Goal: Task Accomplishment & Management: Complete application form

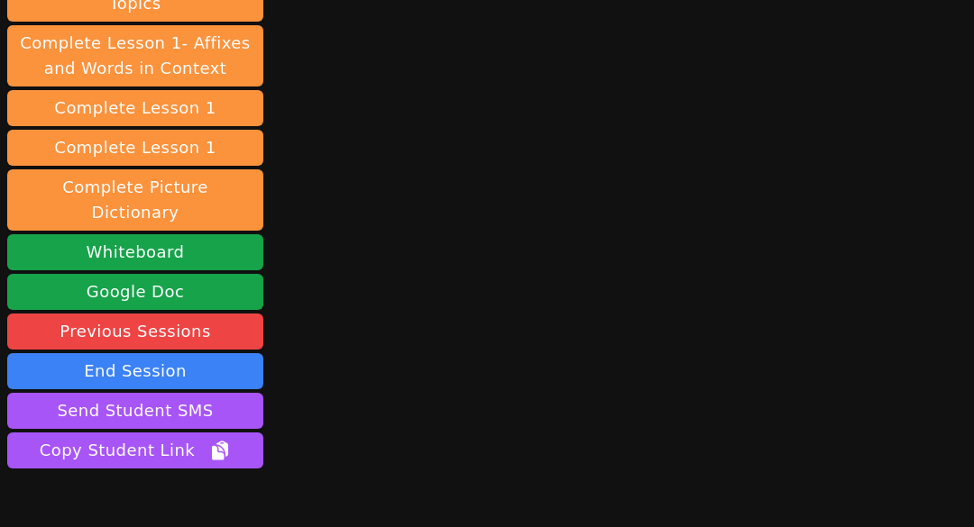
scroll to position [451, 0]
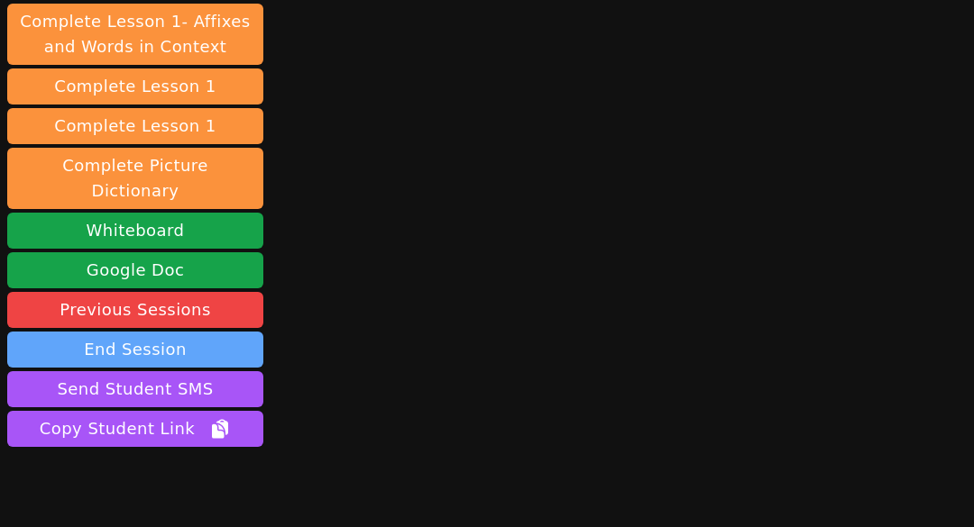
click at [161, 332] on button "End Session" at bounding box center [135, 350] width 256 height 36
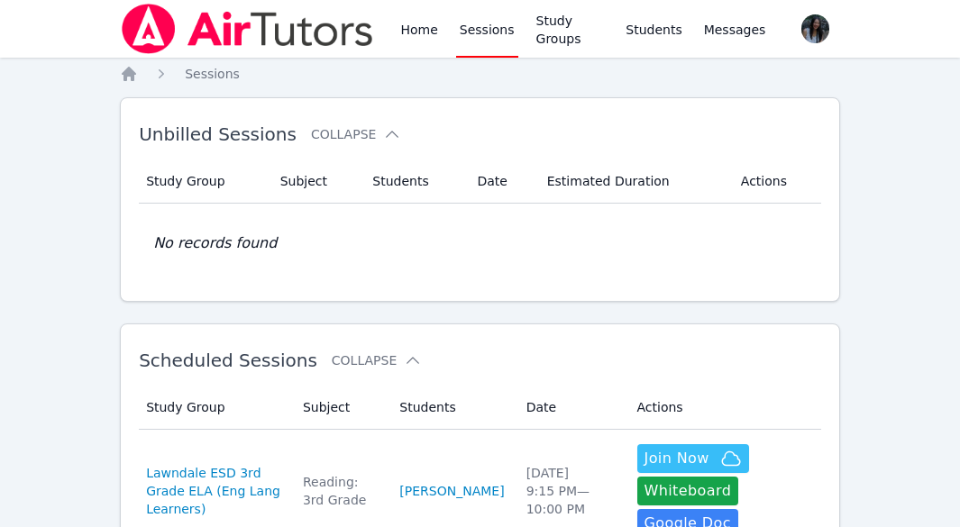
scroll to position [180, 0]
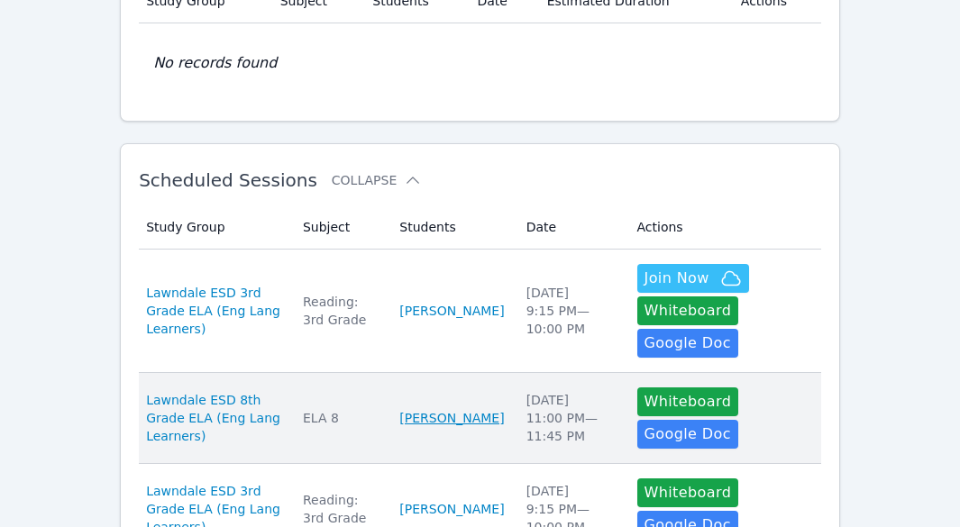
click at [423, 409] on link "Quoc-Anh Pham" at bounding box center [451, 418] width 105 height 18
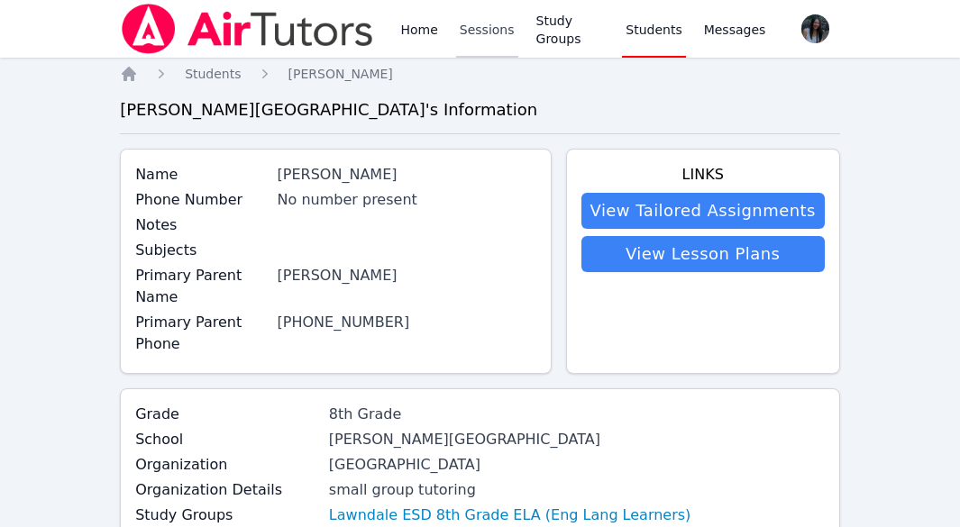
click at [471, 37] on link "Sessions" at bounding box center [487, 29] width 62 height 58
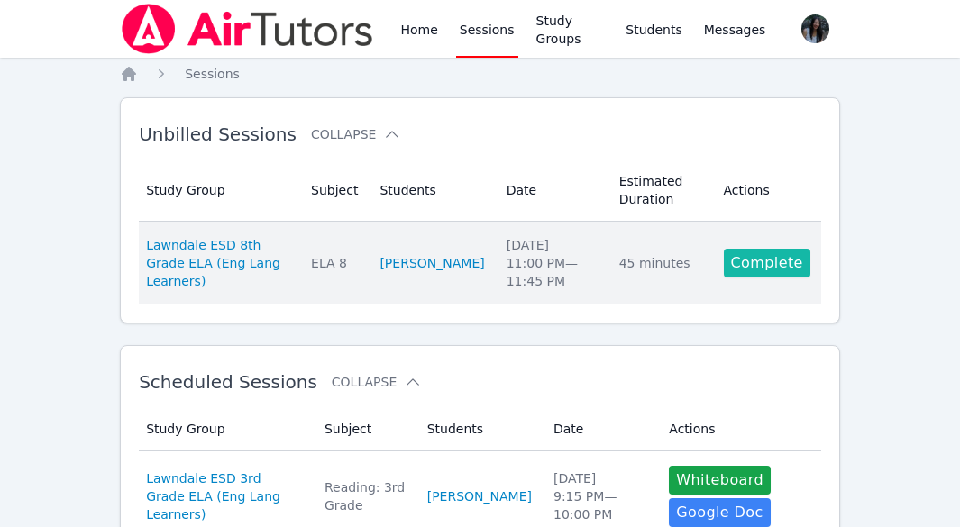
click at [766, 264] on link "Complete" at bounding box center [767, 263] width 87 height 29
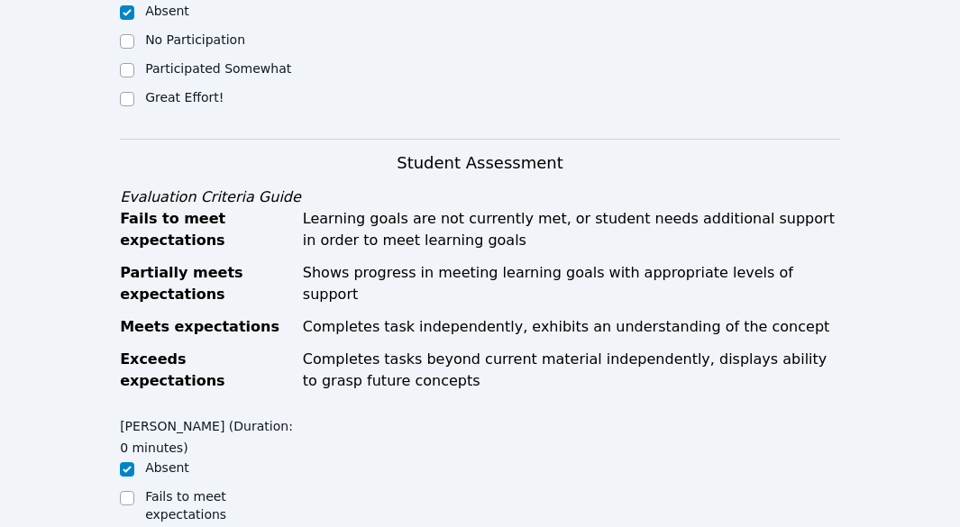
scroll to position [541, 0]
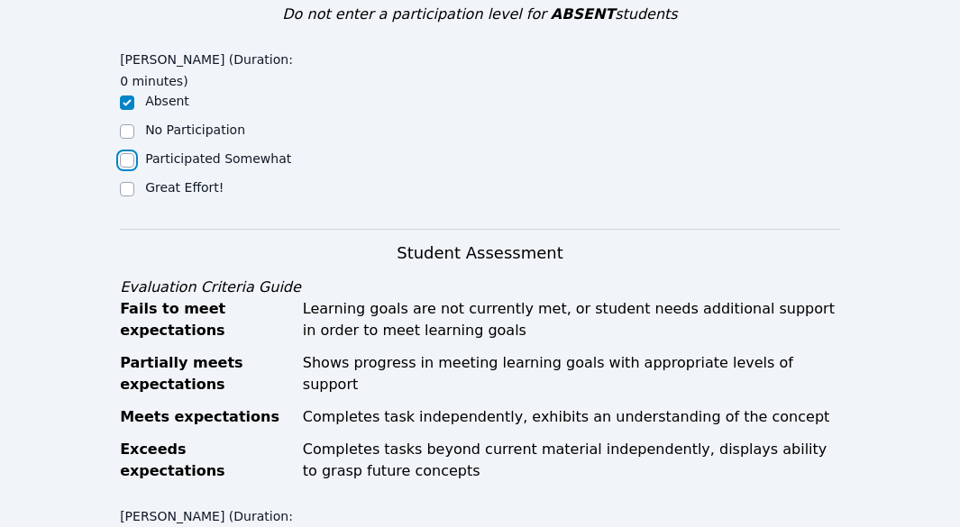
click at [126, 162] on input "Participated Somewhat" at bounding box center [127, 160] width 14 height 14
checkbox input "true"
checkbox input "false"
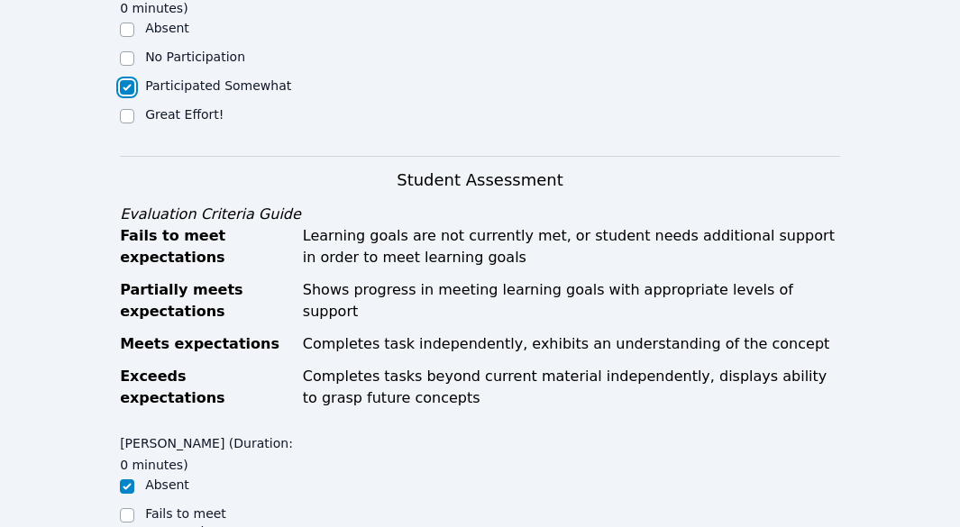
scroll to position [631, 0]
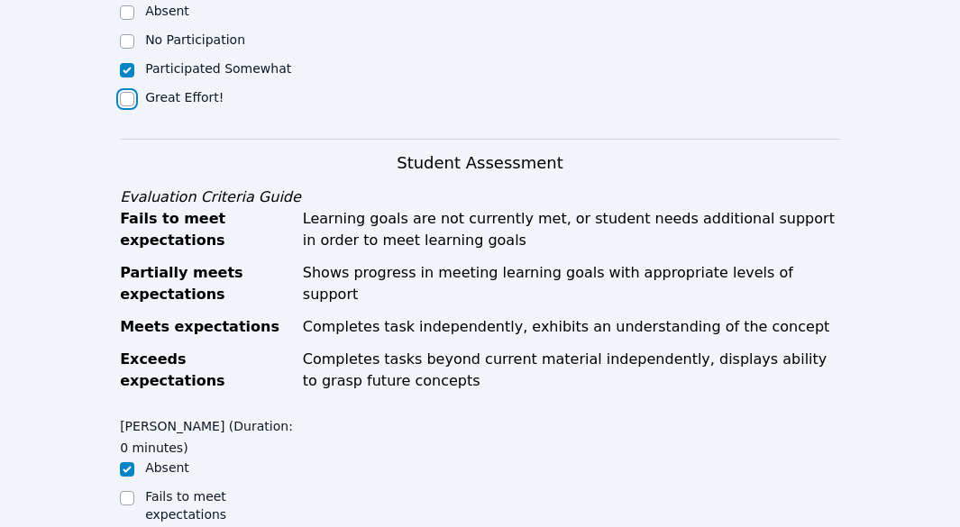
click at [128, 101] on input "Great Effort!" at bounding box center [127, 99] width 14 height 14
checkbox input "true"
checkbox input "false"
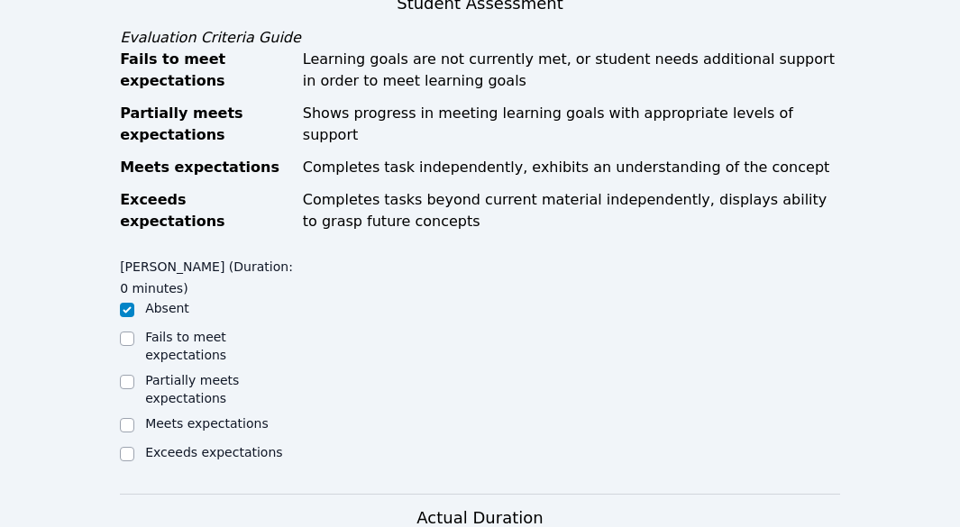
scroll to position [811, 0]
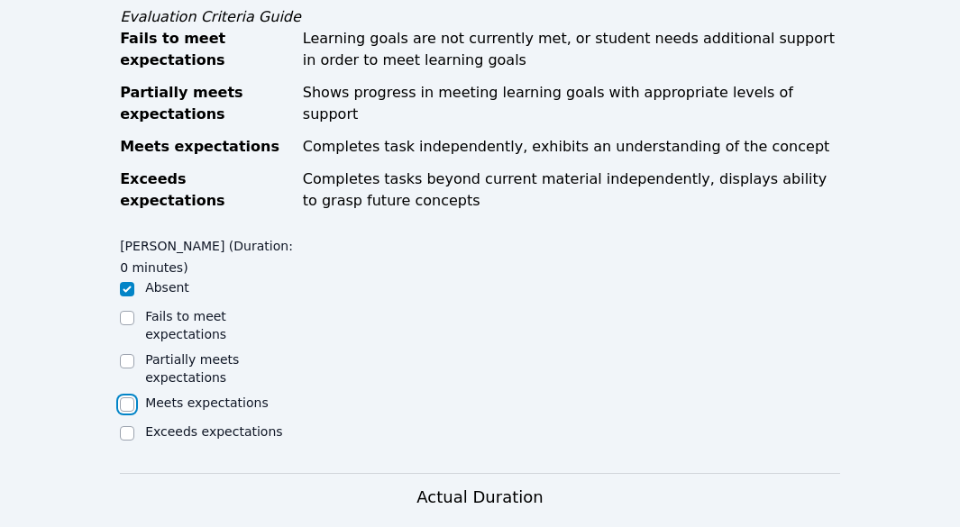
click at [122, 398] on input "Meets expectations" at bounding box center [127, 405] width 14 height 14
checkbox input "true"
checkbox input "false"
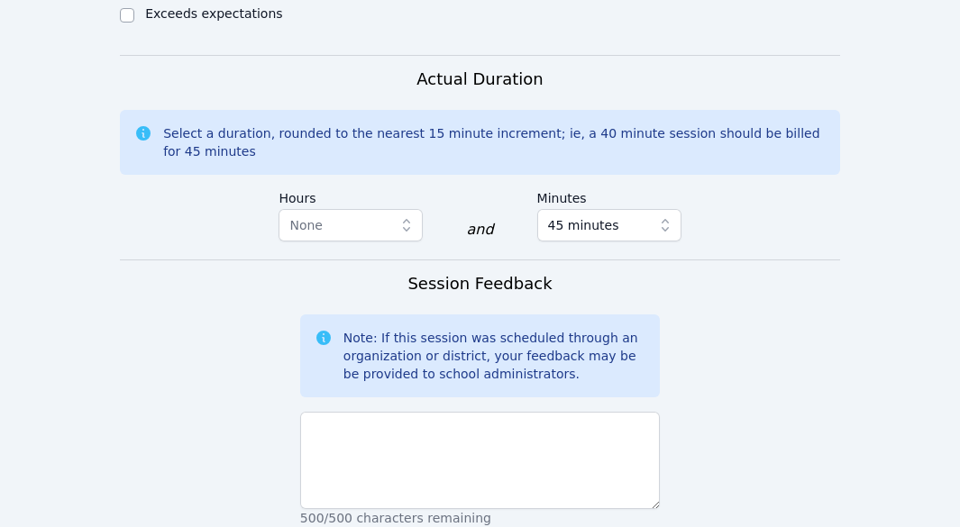
scroll to position [1262, 0]
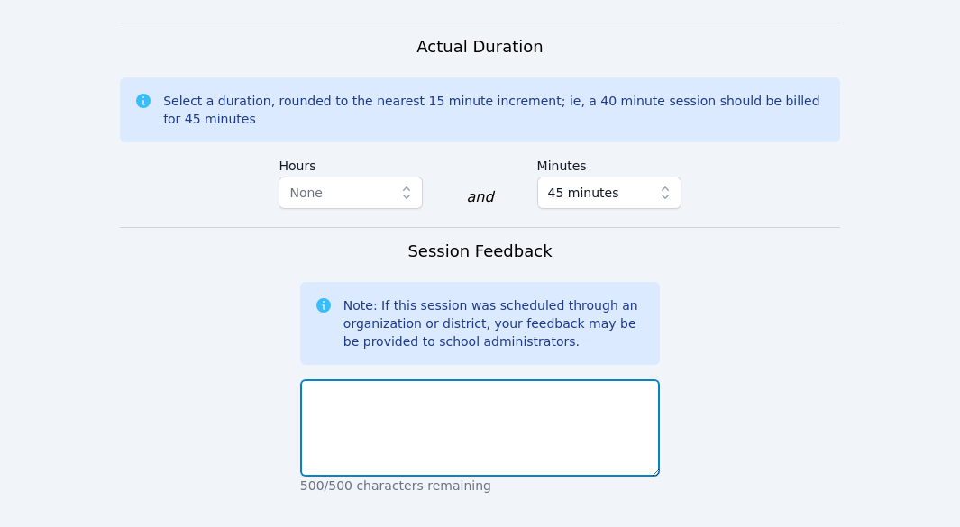
click at [500, 386] on textarea at bounding box center [480, 428] width 360 height 97
type textarea "T"
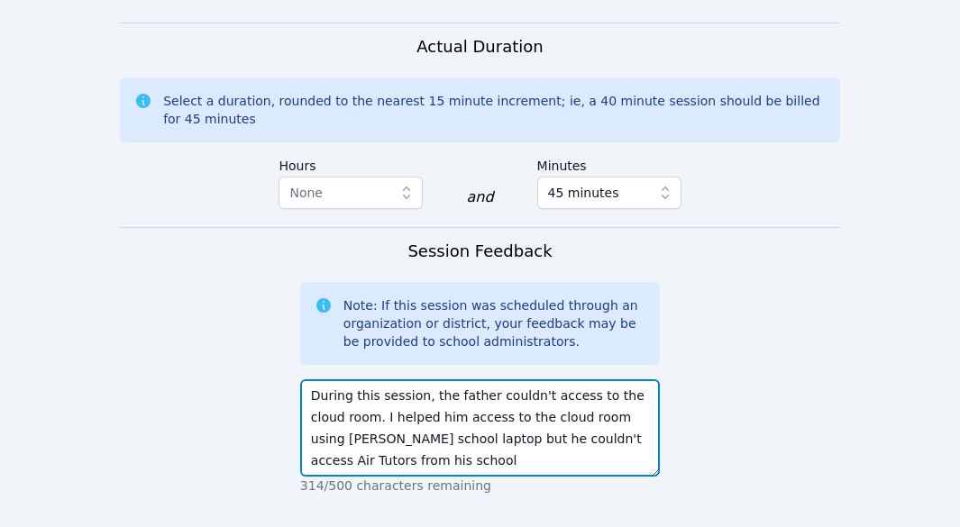
click at [416, 402] on textarea "During this session, the father couldn't access to the cloud room. I helped him…" at bounding box center [480, 428] width 360 height 97
click at [562, 425] on textarea "During this session, the father couldn't access to the cloud room. I helped the…" at bounding box center [480, 428] width 360 height 97
click at [510, 445] on textarea "During this session, the father couldn't access to the cloud room. I helped the…" at bounding box center [480, 428] width 360 height 97
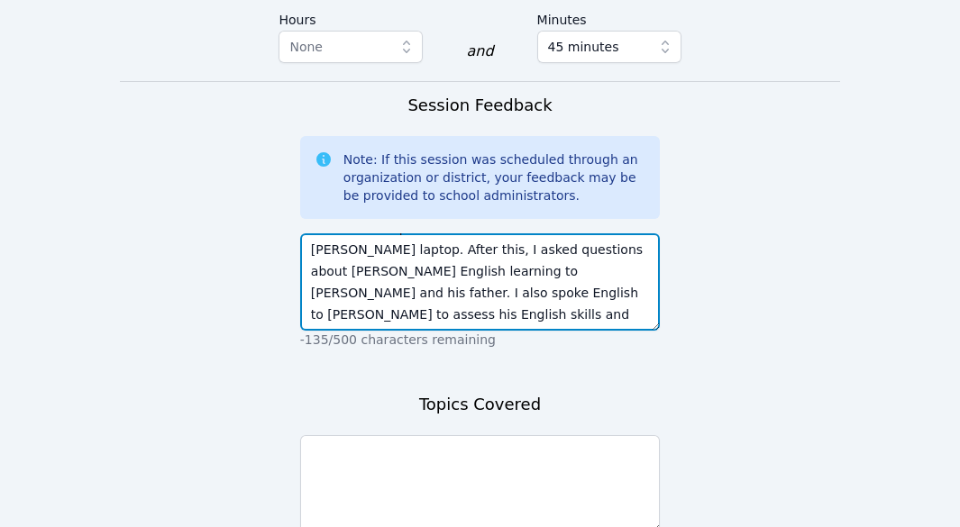
scroll to position [1442, 0]
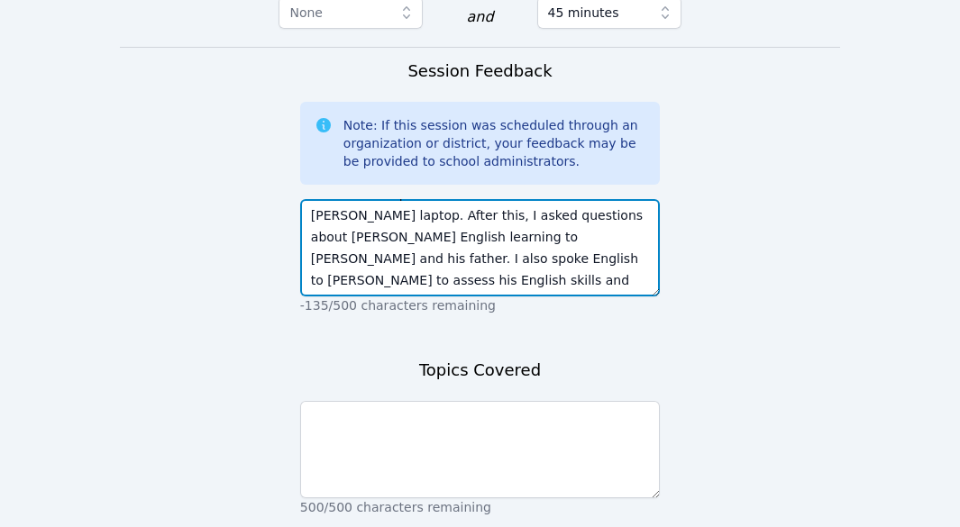
type textarea "During this session, the father couldn't access to the cloud room. I helped the…"
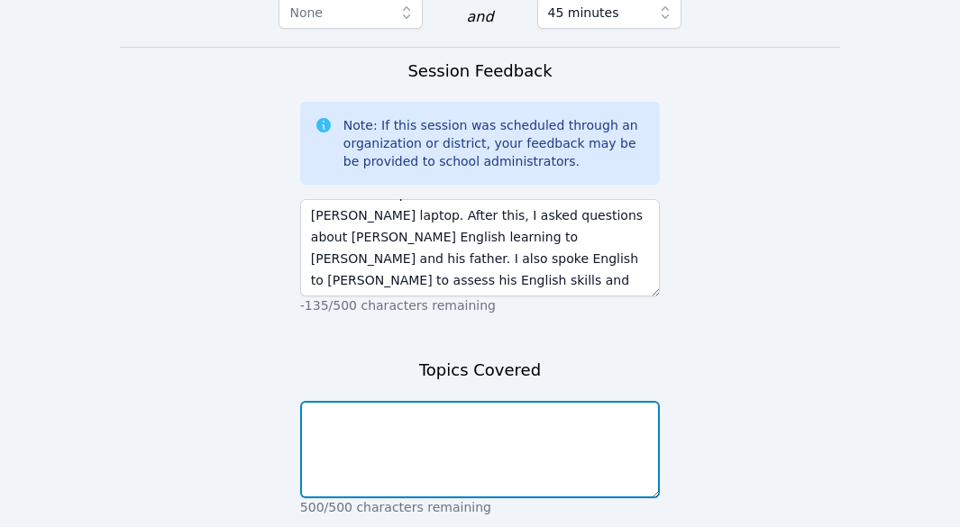
click at [428, 436] on textarea at bounding box center [480, 449] width 360 height 97
click at [402, 417] on textarea at bounding box center [480, 449] width 360 height 97
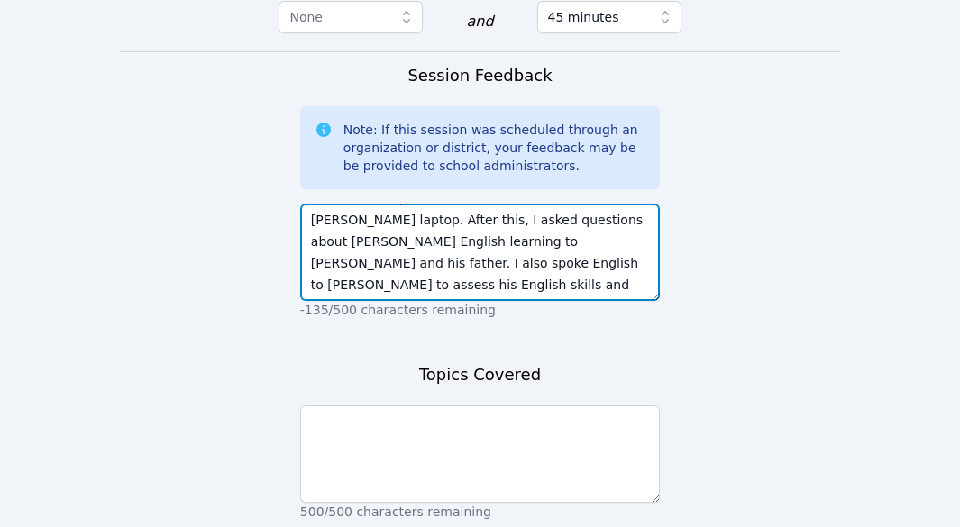
scroll to position [1532, 0]
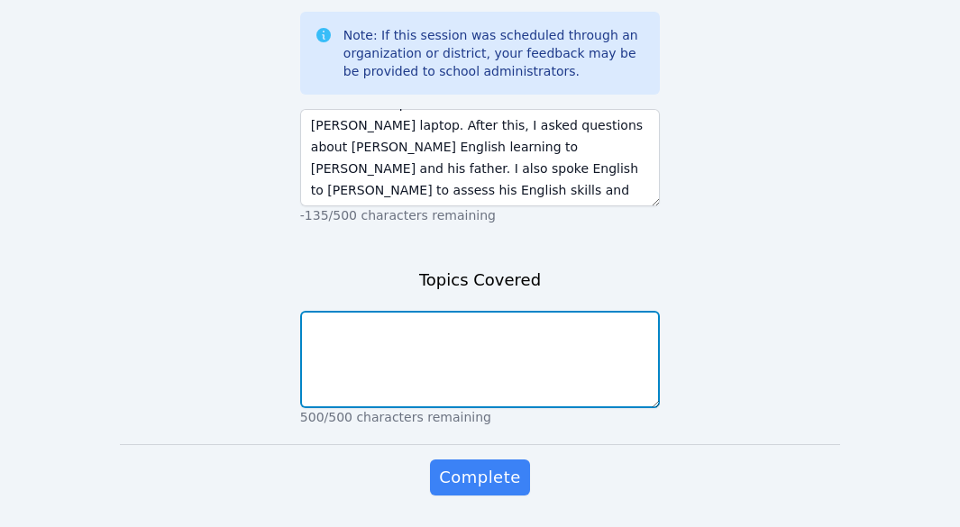
click at [427, 336] on textarea at bounding box center [480, 359] width 360 height 97
type textarea "W"
type textarea "1"
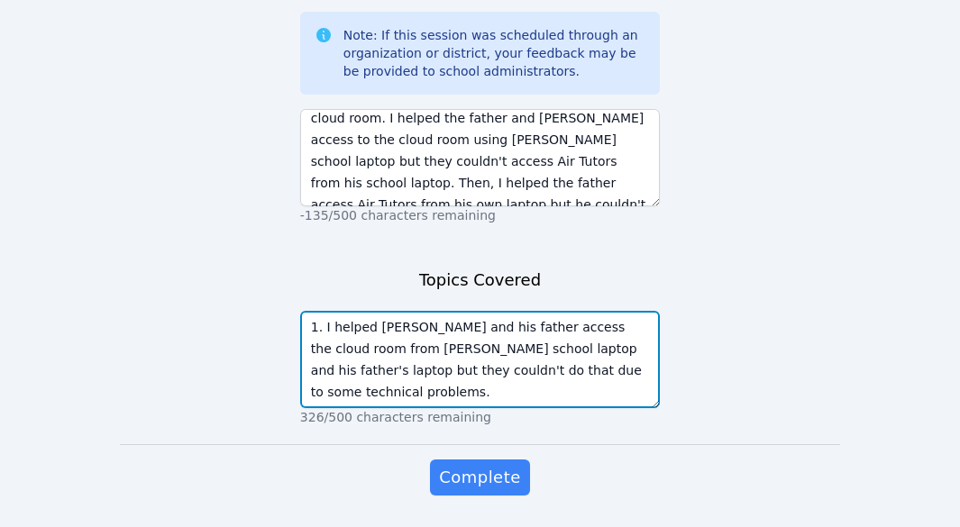
scroll to position [0, 0]
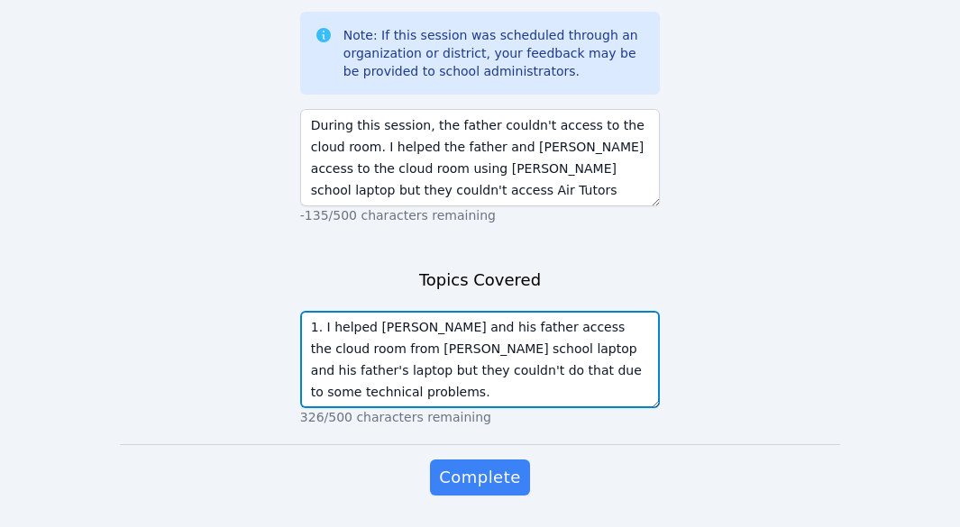
type textarea "1. I helped Quoc Anh and his father access the cloud room from Quoc Anh's schoo…"
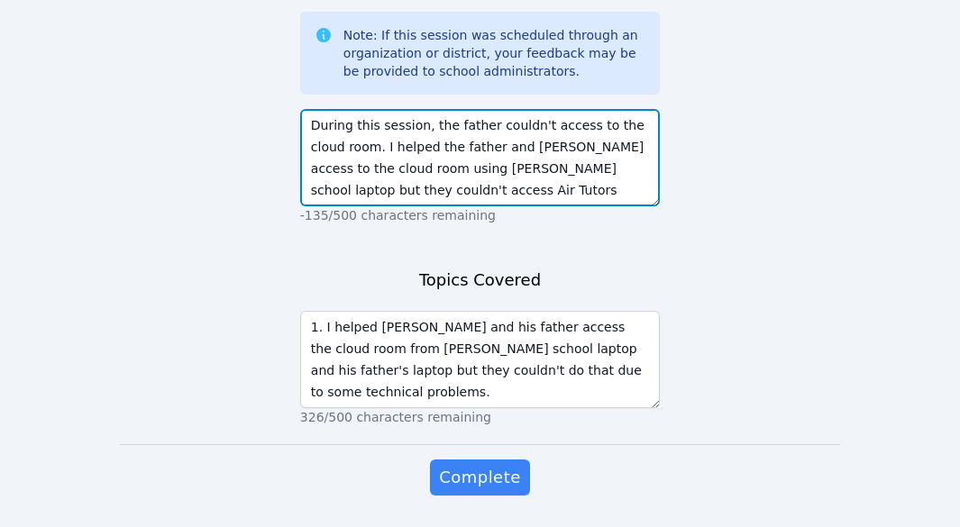
click at [579, 170] on textarea "During this session, the father couldn't access to the cloud room. I helped the…" at bounding box center [480, 157] width 360 height 97
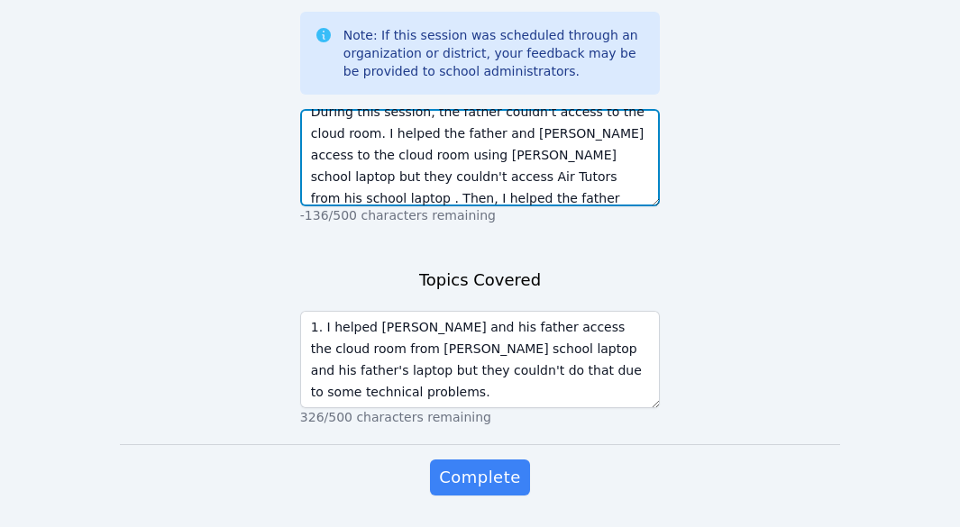
type textarea "During this session, the father couldn't access to the cloud room. I helped the…"
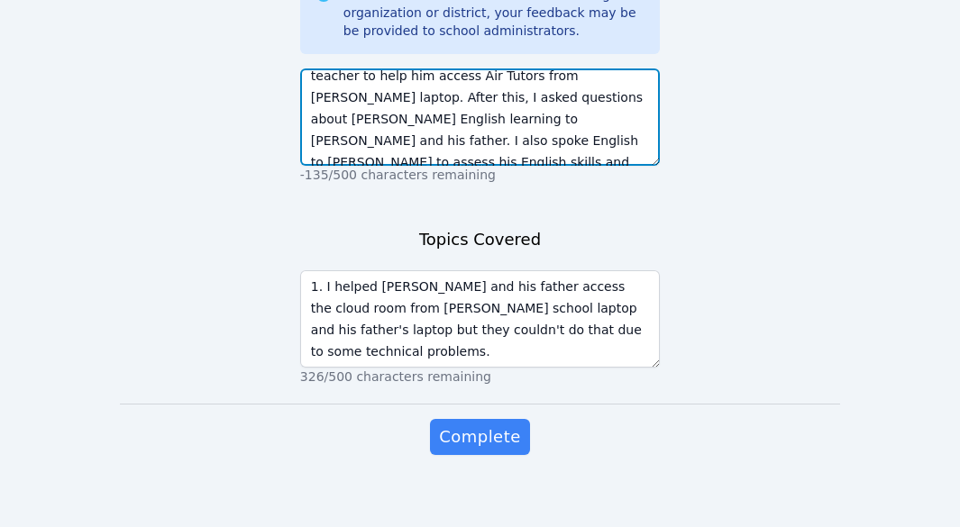
scroll to position [173, 0]
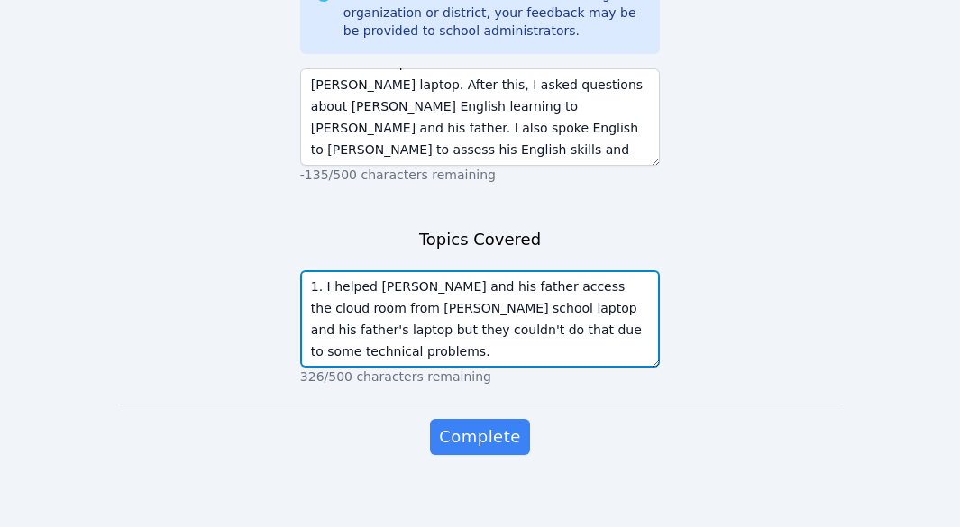
click at [353, 340] on textarea "1. I helped Quoc Anh and his father access the cloud room from Quoc Anh's schoo…" at bounding box center [480, 318] width 360 height 97
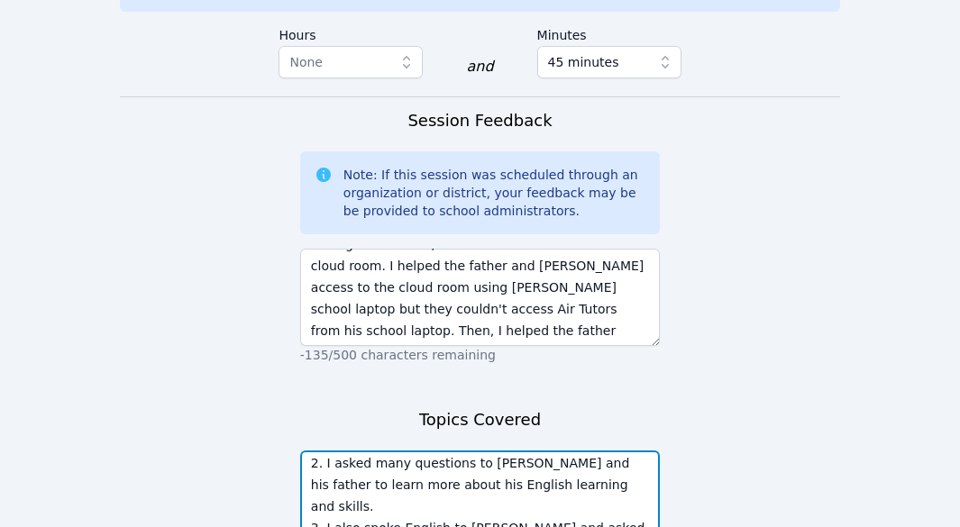
scroll to position [0, 0]
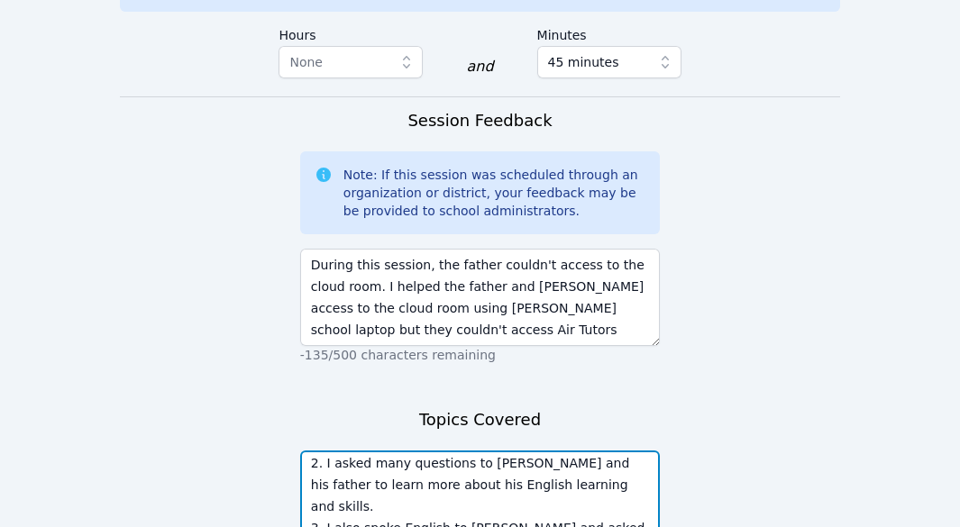
type textarea "1. I helped Quoc Anh and his father access the cloud room from Quoc Anh's schoo…"
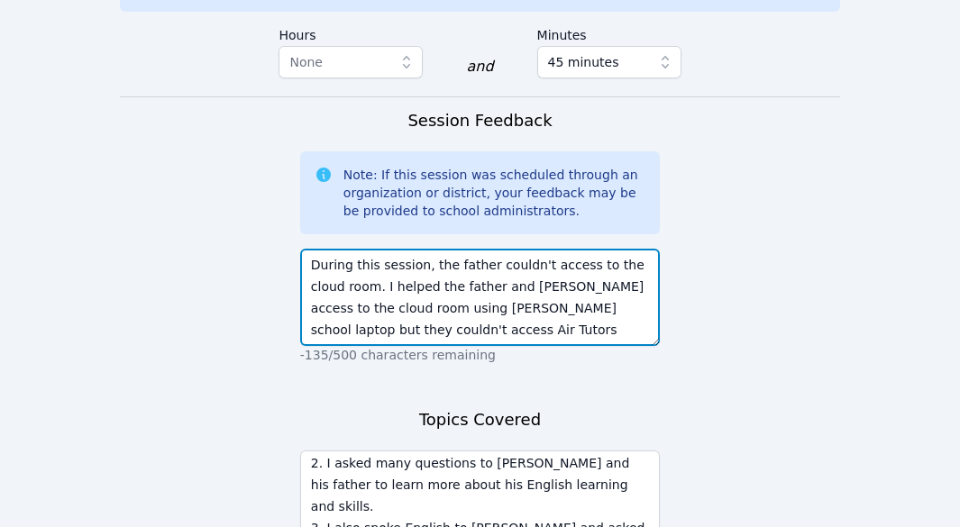
click at [401, 315] on textarea "During this session, the father couldn't access to the cloud room. I helped the…" at bounding box center [480, 297] width 360 height 97
click at [473, 311] on textarea "During this session, the father couldn't access to the cloud room. I helped the…" at bounding box center [480, 297] width 360 height 97
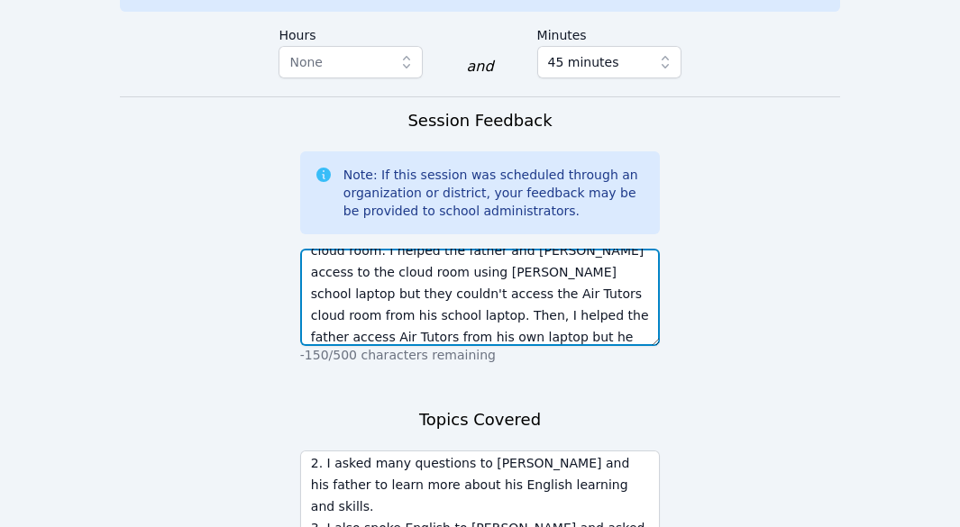
scroll to position [72, 0]
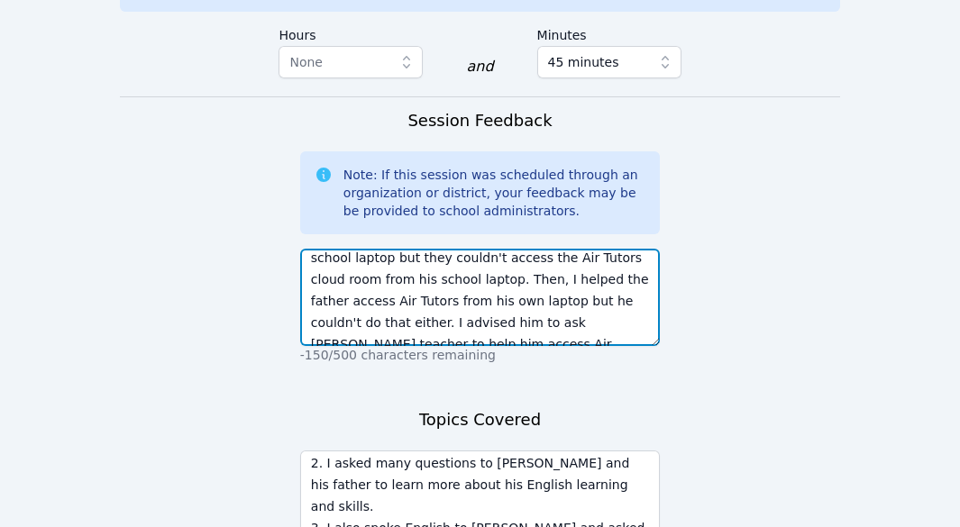
click at [530, 264] on textarea "During this session, the father couldn't access to the cloud room. I helped the…" at bounding box center [480, 297] width 360 height 97
click at [608, 266] on textarea "During this session, the father couldn't access to the cloud room. I helped the…" at bounding box center [480, 297] width 360 height 97
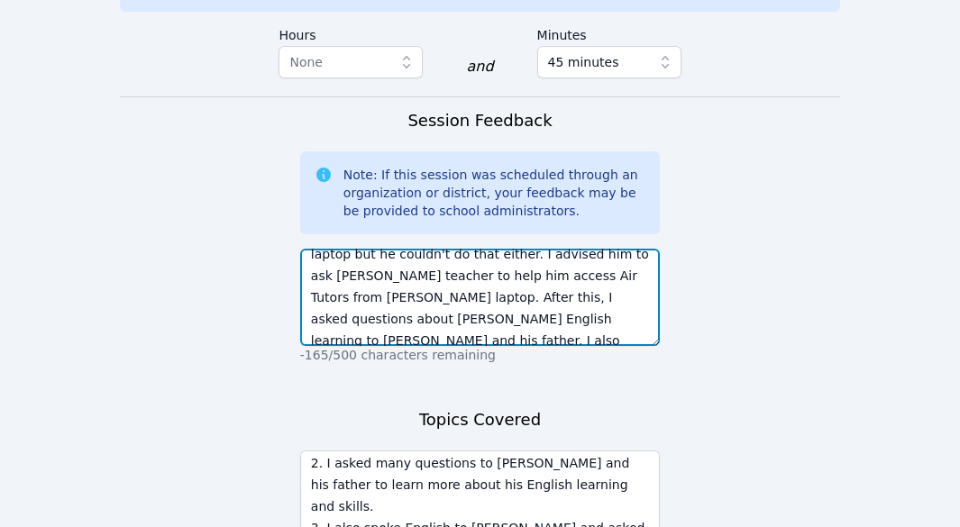
scroll to position [162, 0]
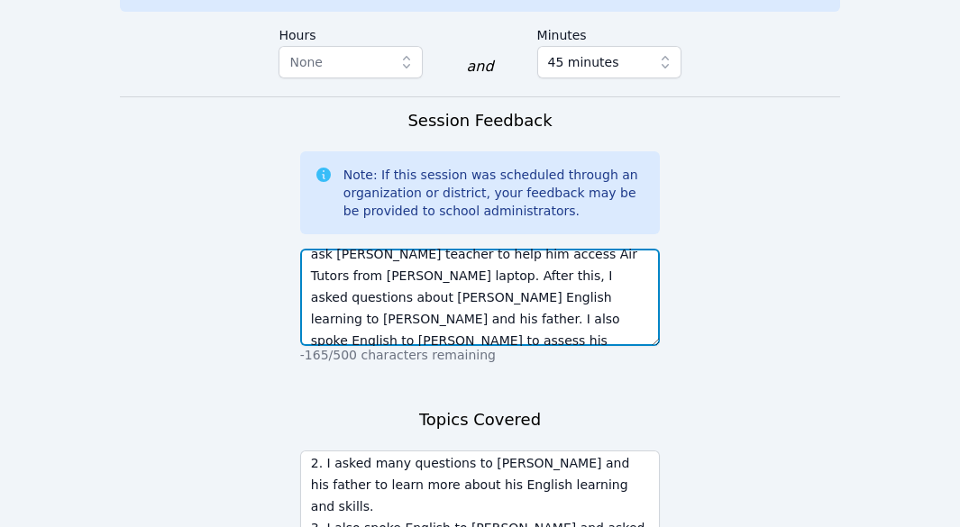
click at [378, 249] on textarea "During this session, the father couldn't access to the cloud room. I helped the…" at bounding box center [480, 297] width 360 height 97
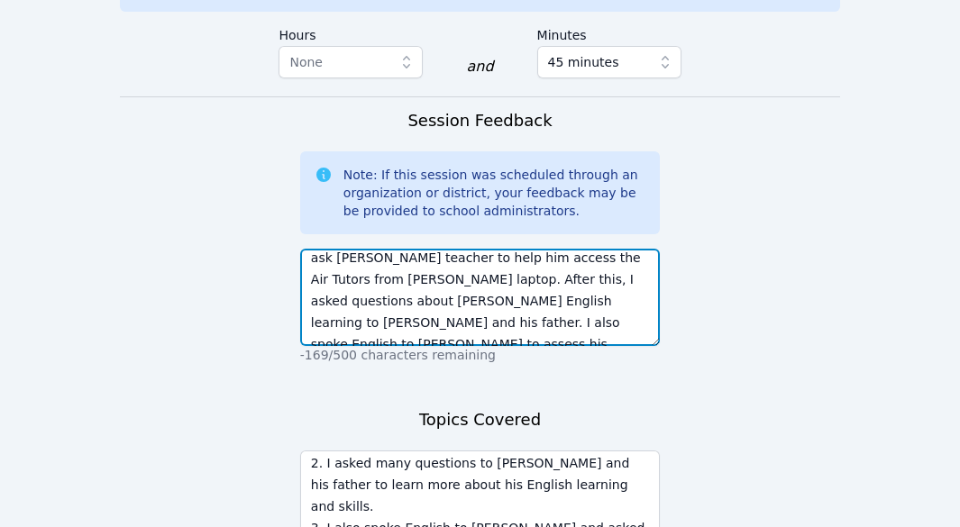
click at [455, 249] on textarea "During this session, the father couldn't access to the cloud room. I helped the…" at bounding box center [480, 297] width 360 height 97
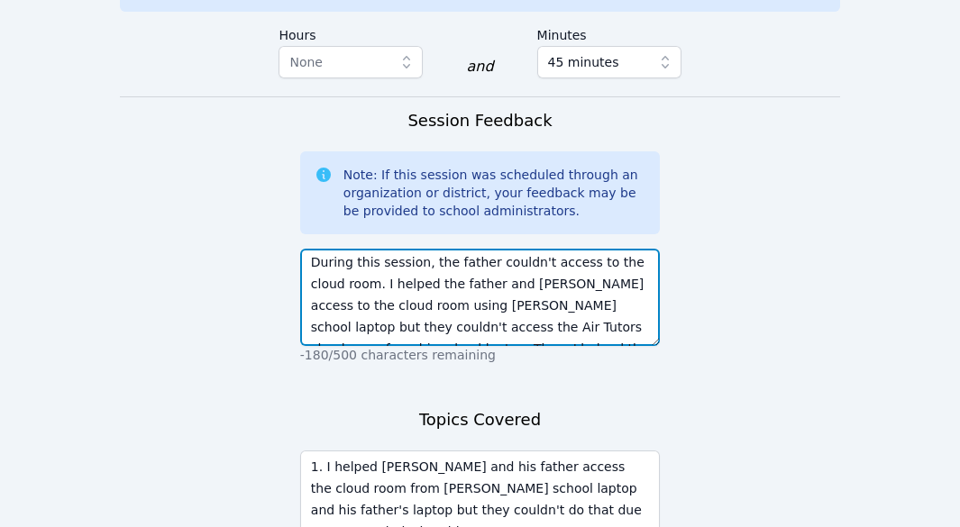
scroll to position [0, 0]
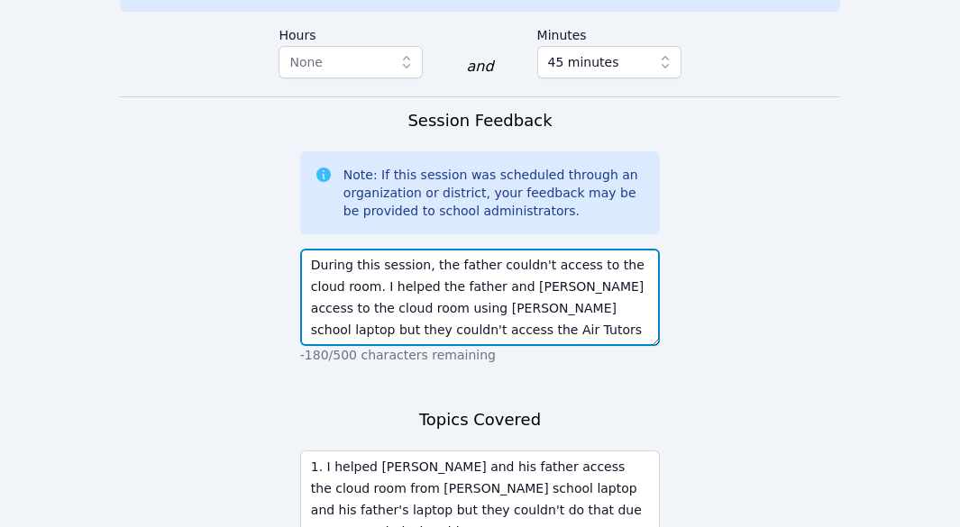
click at [479, 320] on textarea "During this session, the father couldn't access to the cloud room. I helped the…" at bounding box center [480, 297] width 360 height 97
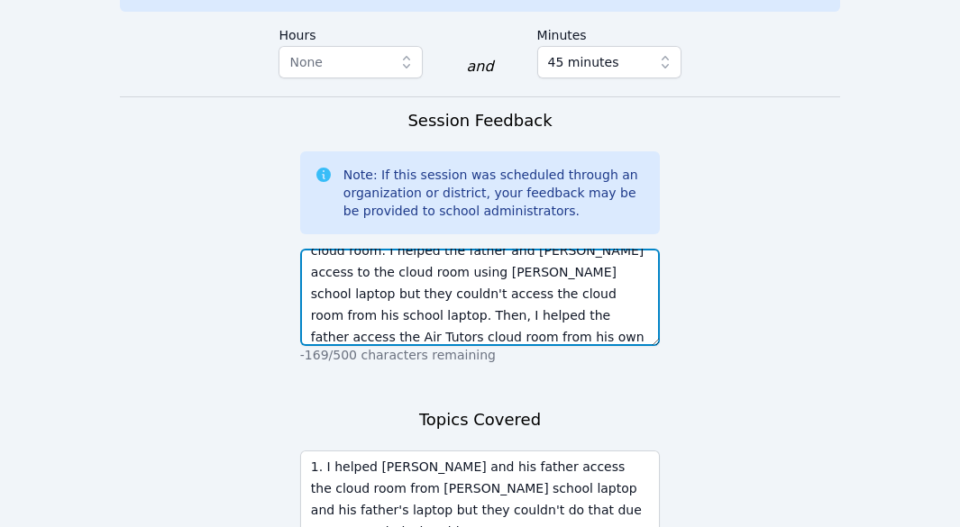
scroll to position [72, 0]
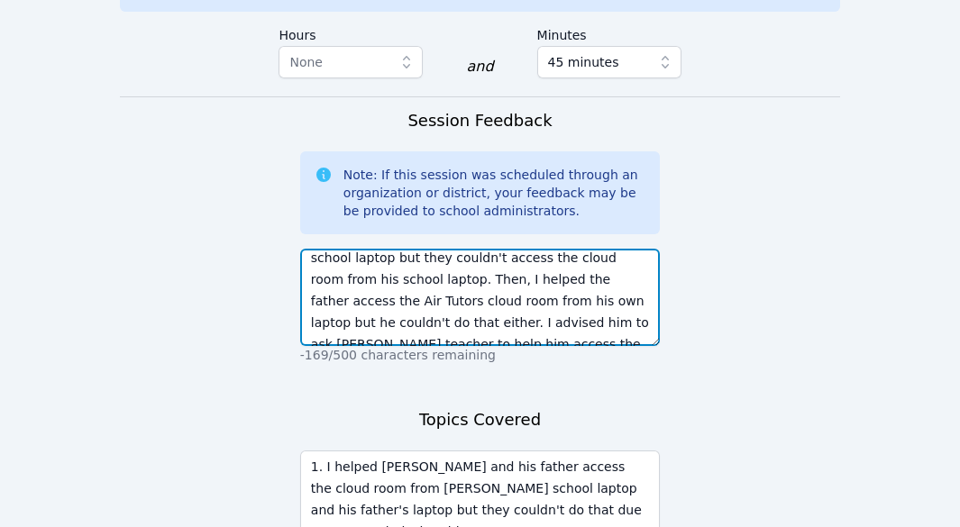
click at [572, 269] on textarea "During this session, the father couldn't access to the cloud room. I helped the…" at bounding box center [480, 297] width 360 height 97
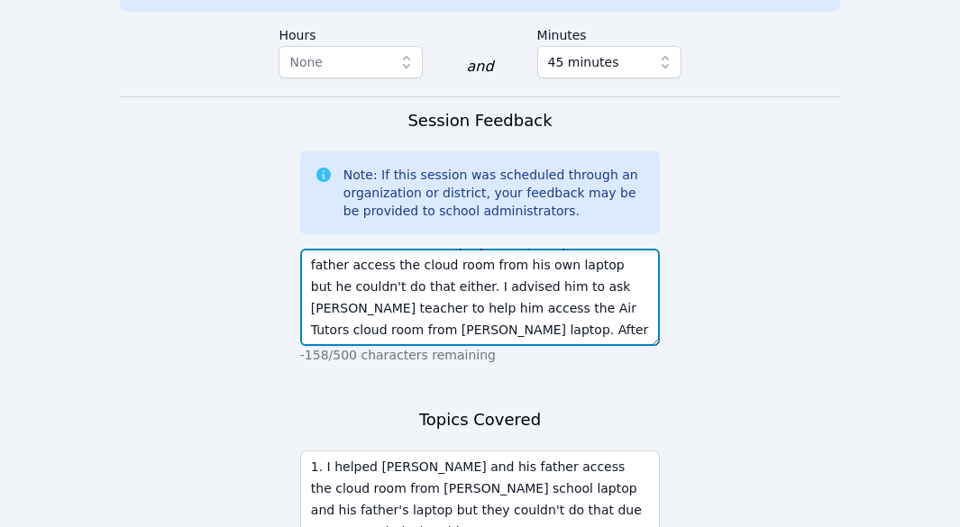
click at [347, 298] on textarea "During this session, the father couldn't access to the cloud room. I helped the…" at bounding box center [480, 297] width 360 height 97
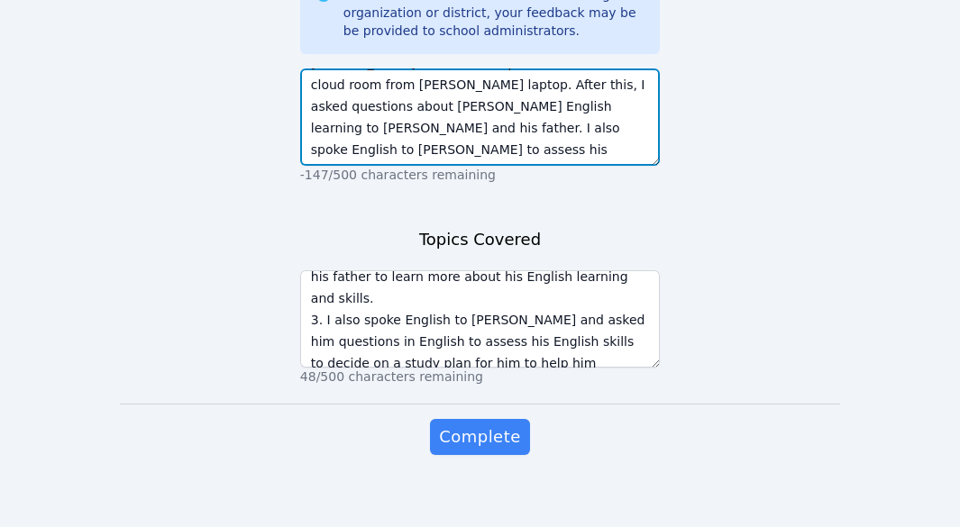
scroll to position [130, 0]
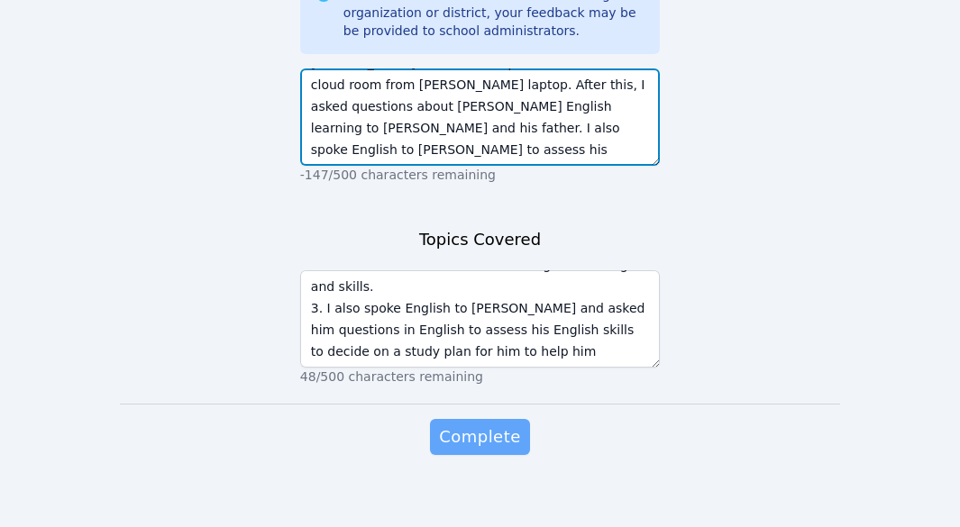
type textarea "During this session, the father couldn't access to the cloud room. I helped the…"
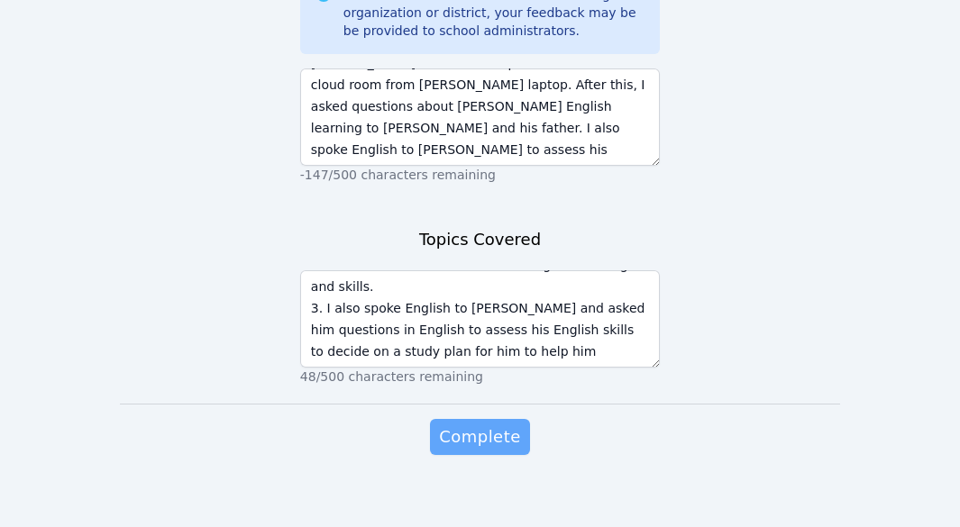
click at [482, 425] on span "Complete" at bounding box center [479, 437] width 81 height 25
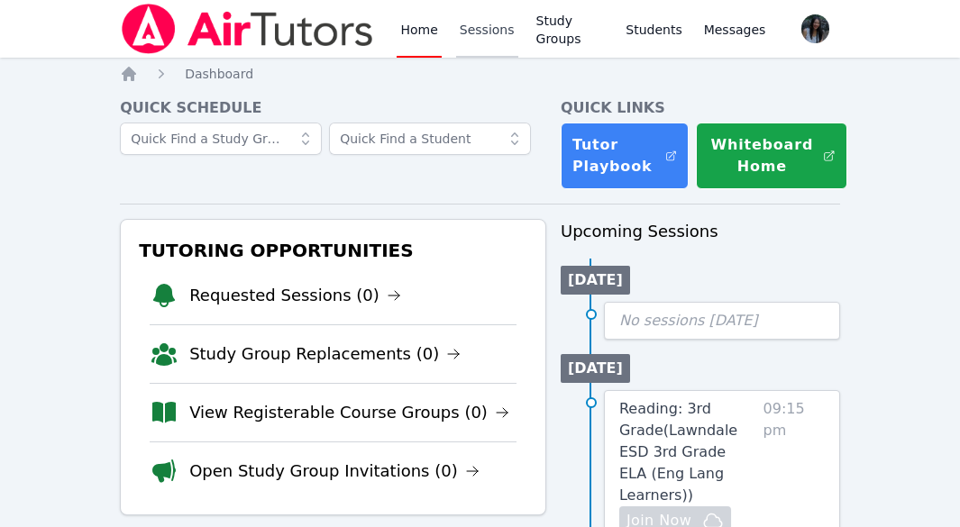
click at [474, 32] on link "Sessions" at bounding box center [487, 29] width 62 height 58
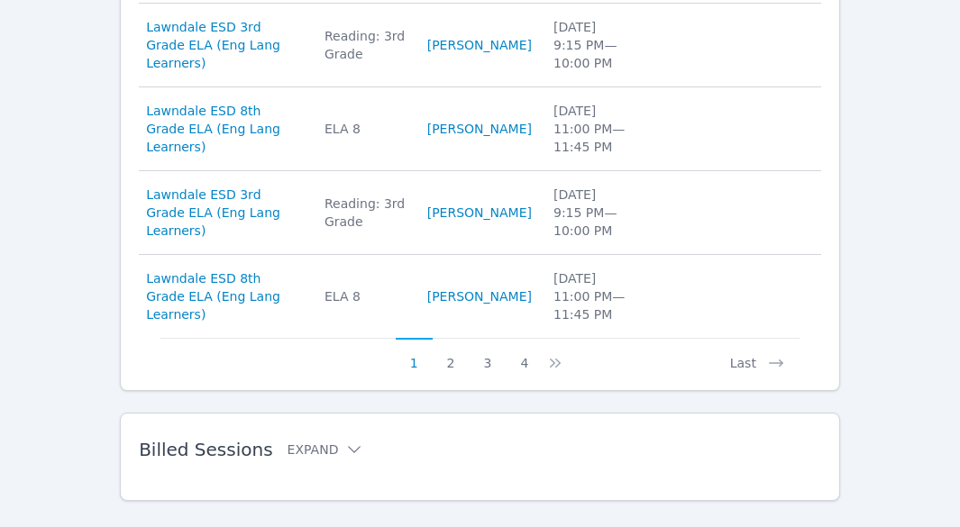
scroll to position [1004, 0]
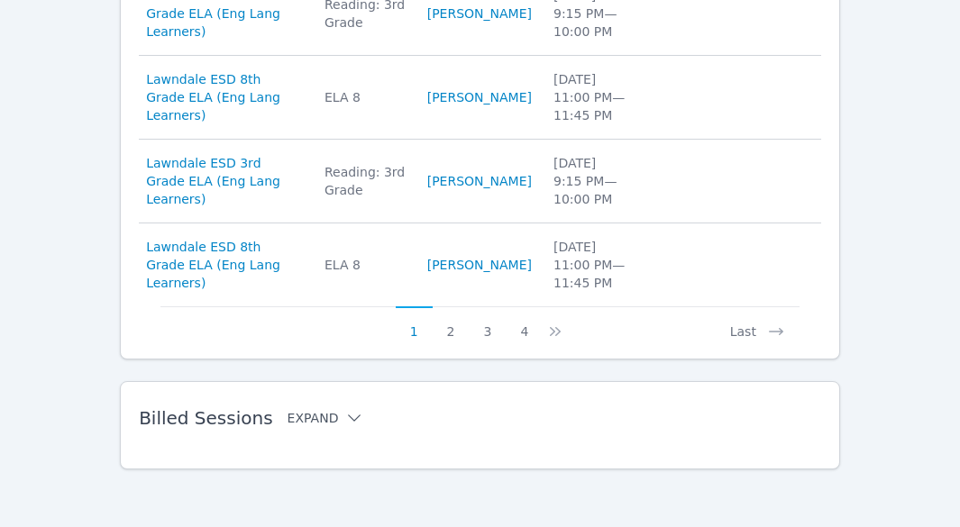
click at [316, 416] on button "Expand" at bounding box center [326, 418] width 77 height 18
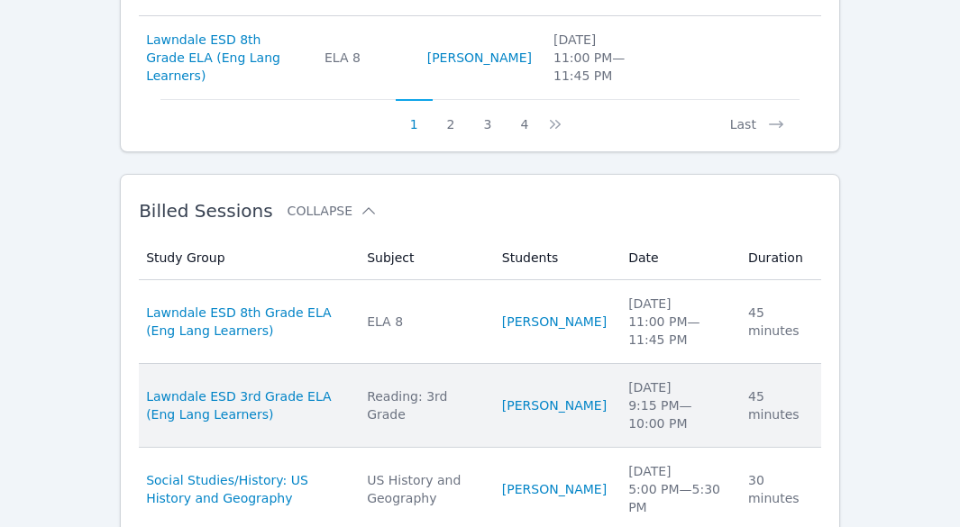
scroll to position [1275, 0]
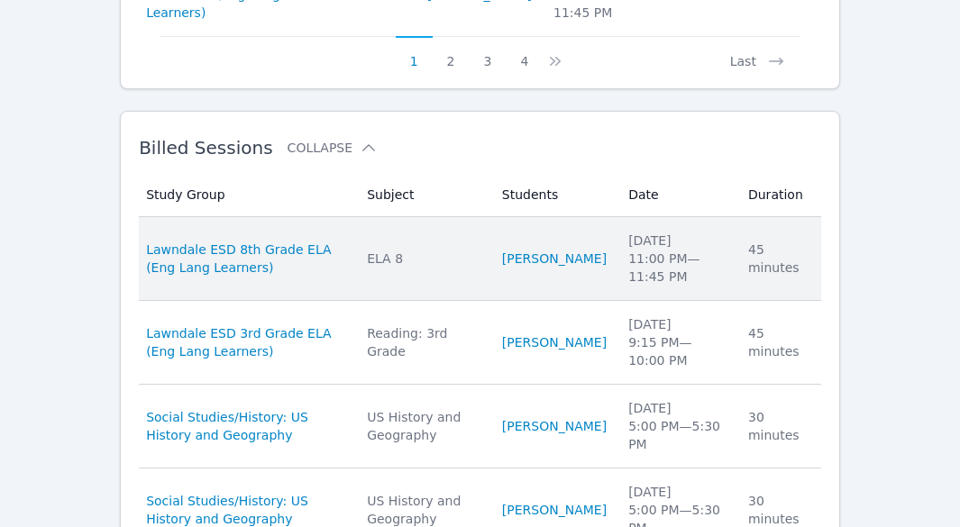
click at [787, 273] on div "45 minutes" at bounding box center [779, 259] width 62 height 36
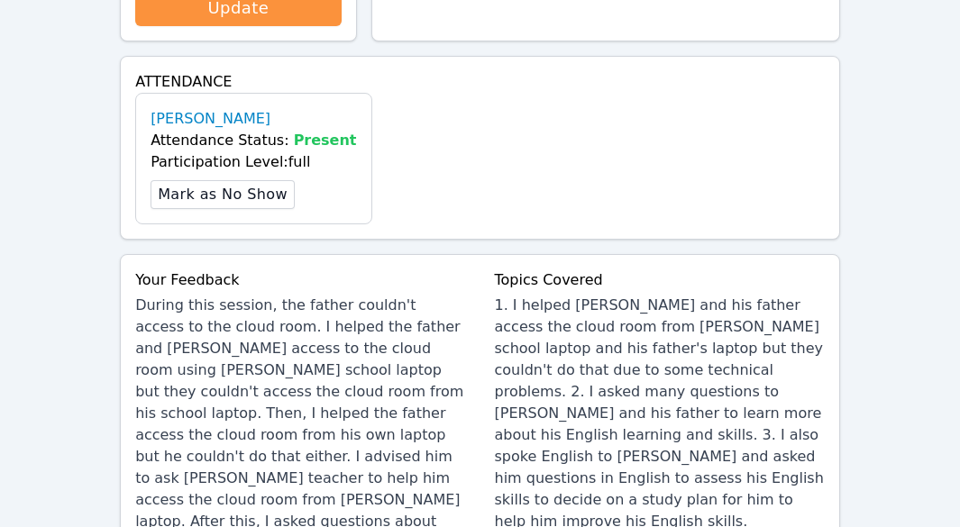
scroll to position [721, 0]
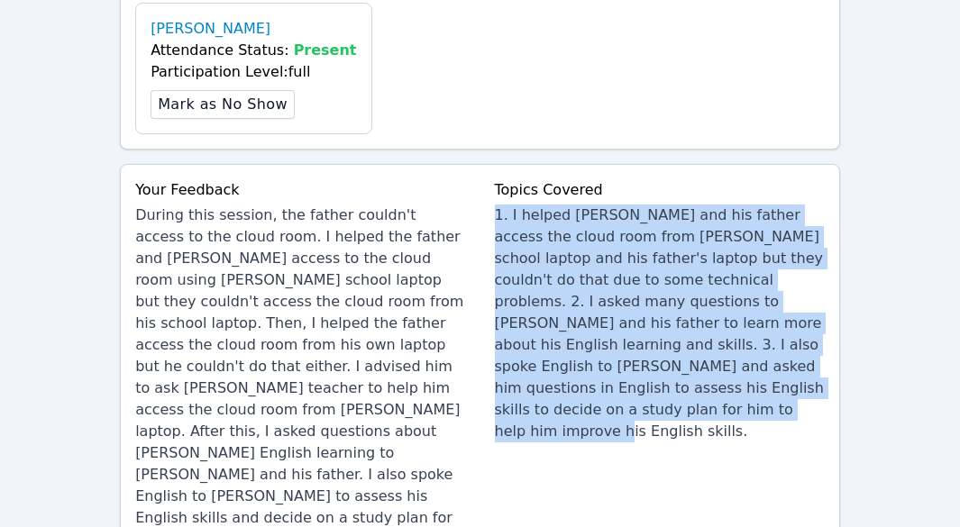
drag, startPoint x: 498, startPoint y: 195, endPoint x: 809, endPoint y: 366, distance: 355.0
click at [809, 366] on div "1. I helped Quoc Anh and his father access the cloud room from Quoc Anh's schoo…" at bounding box center [660, 324] width 330 height 238
copy div "1. I helped Quoc Anh and his father access the cloud room from Quoc Anh's schoo…"
click at [539, 205] on div "1. I helped Quoc Anh and his father access the cloud room from Quoc Anh's schoo…" at bounding box center [660, 324] width 330 height 238
drag, startPoint x: 495, startPoint y: 194, endPoint x: 806, endPoint y: 354, distance: 350.0
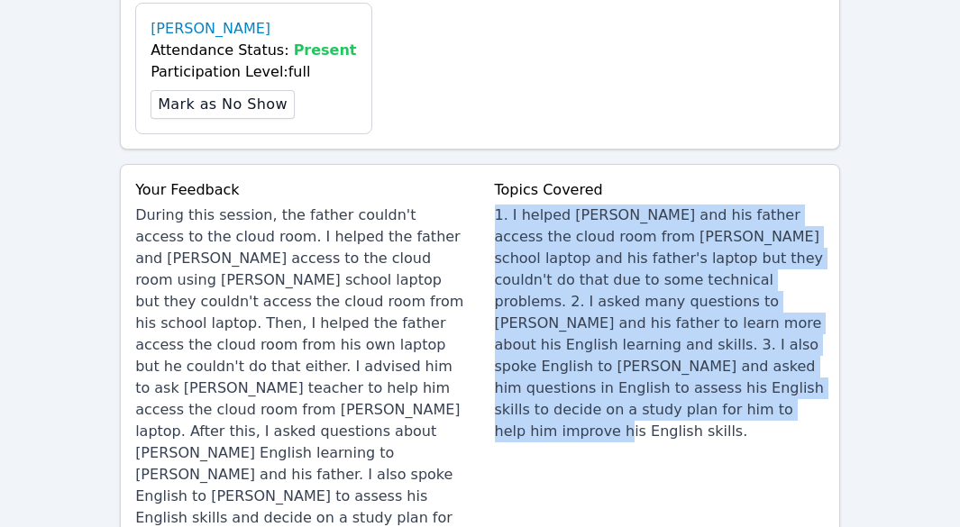
click at [803, 363] on div "1. I helped Quoc Anh and his father access the cloud room from Quoc Anh's schoo…" at bounding box center [660, 324] width 330 height 238
copy div "1. I helped Quoc Anh and his father access the cloud room from Quoc Anh's schoo…"
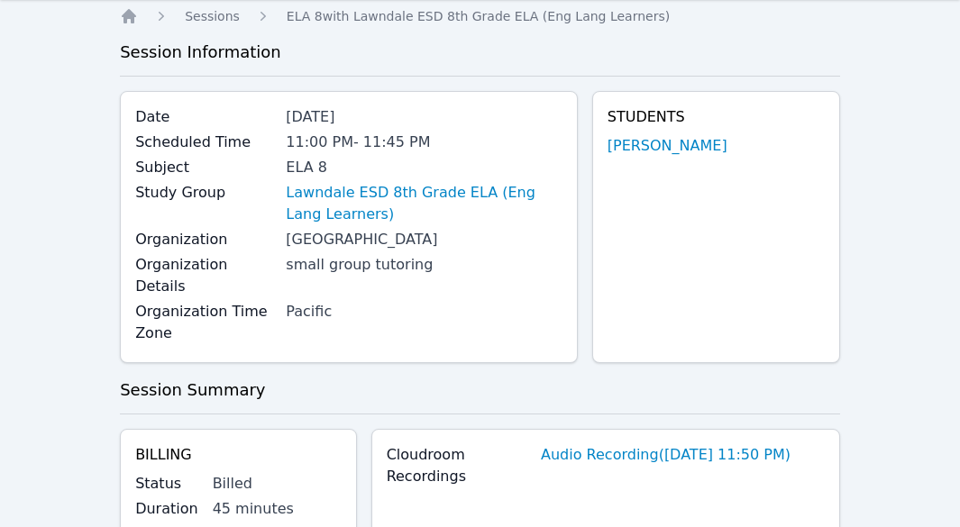
scroll to position [0, 0]
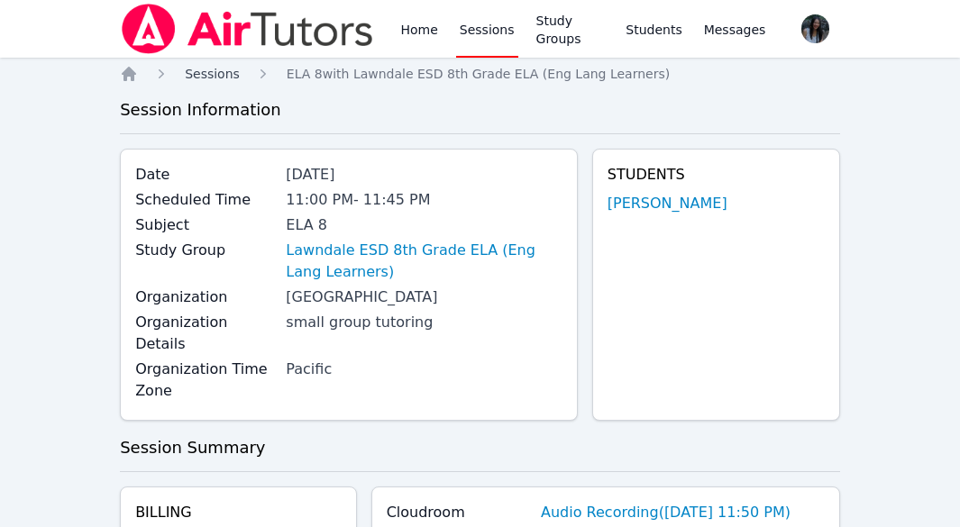
click at [225, 73] on span "Sessions" at bounding box center [212, 74] width 55 height 14
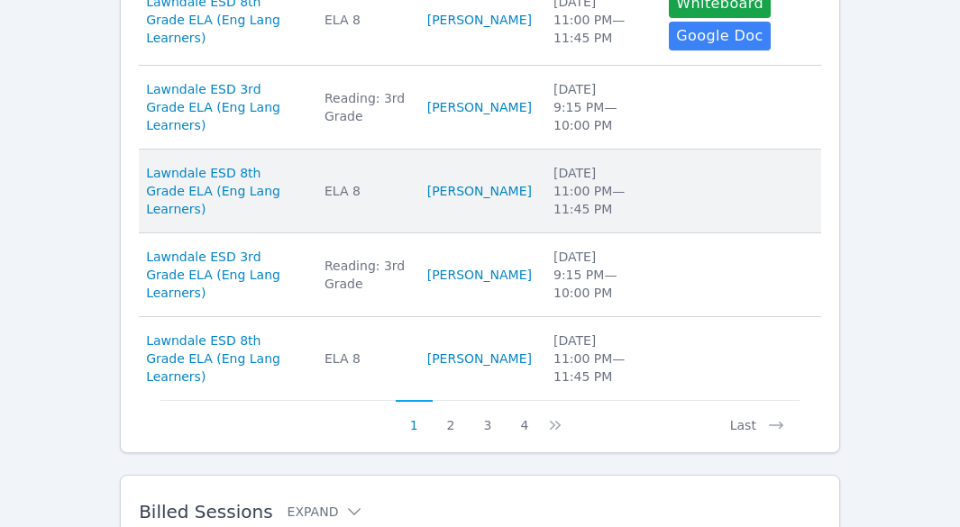
scroll to position [992, 0]
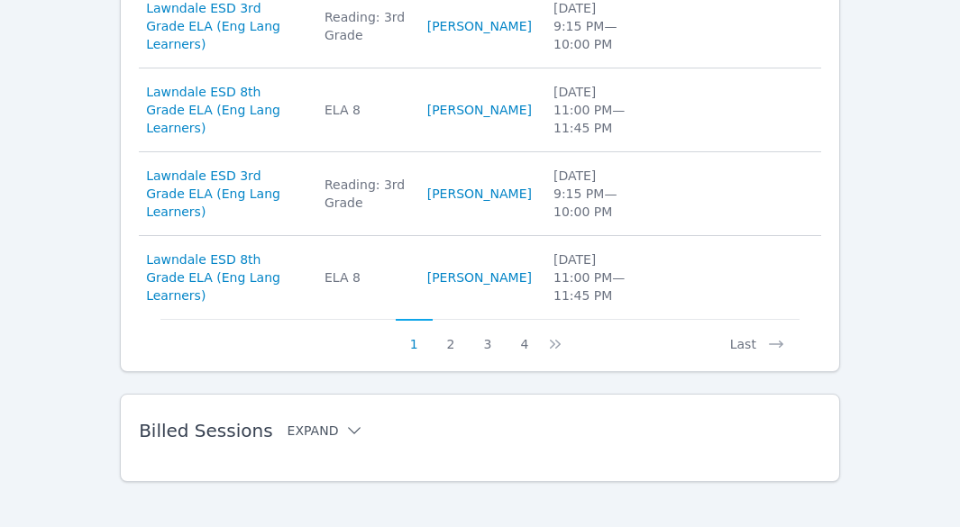
click at [323, 432] on button "Expand" at bounding box center [326, 431] width 77 height 18
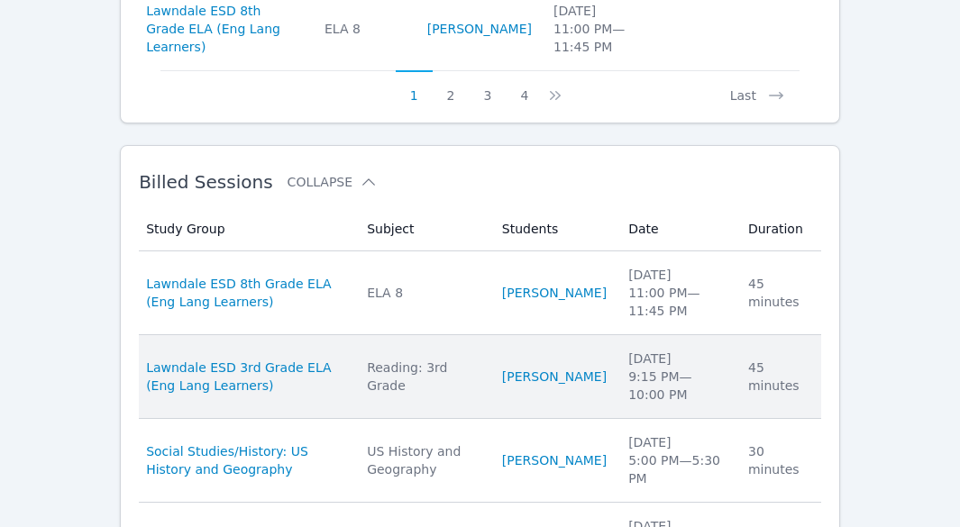
scroll to position [1262, 0]
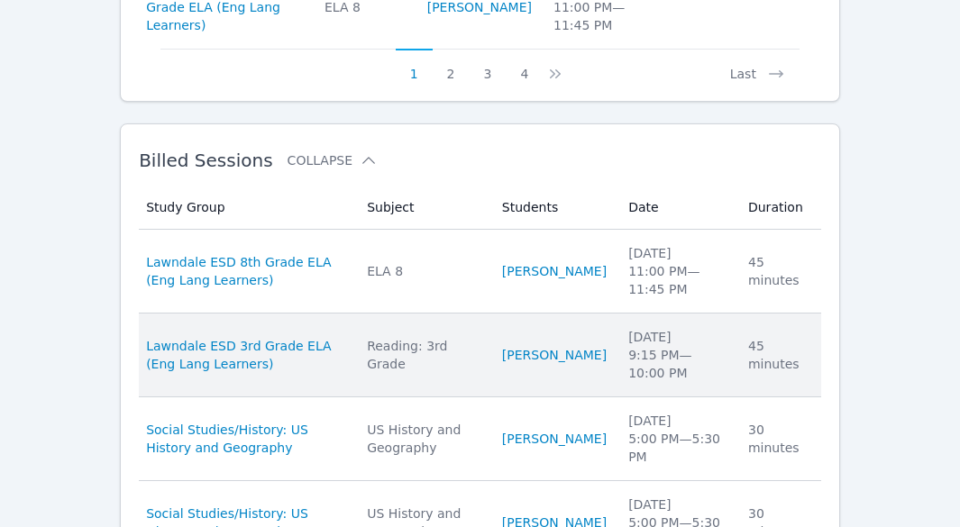
click at [414, 360] on div "Reading: 3rd Grade" at bounding box center [424, 355] width 114 height 36
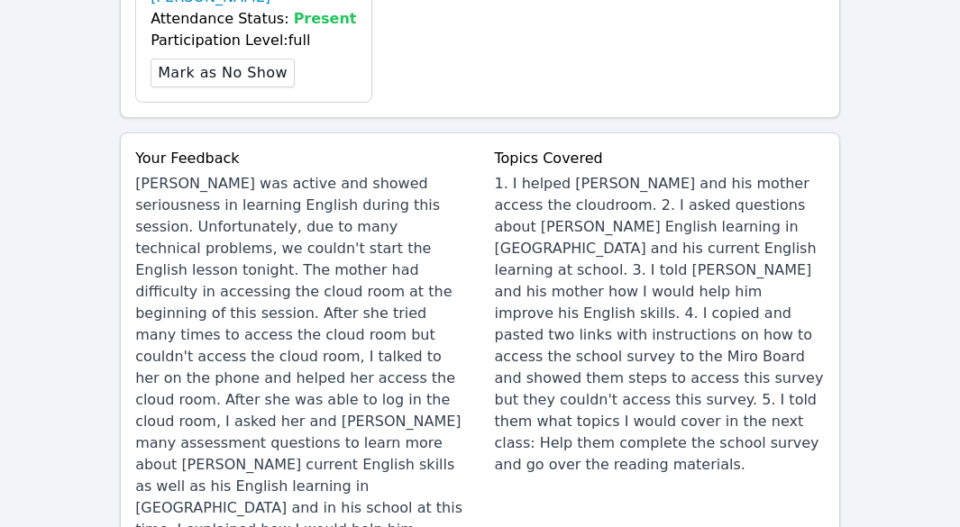
scroll to position [811, 0]
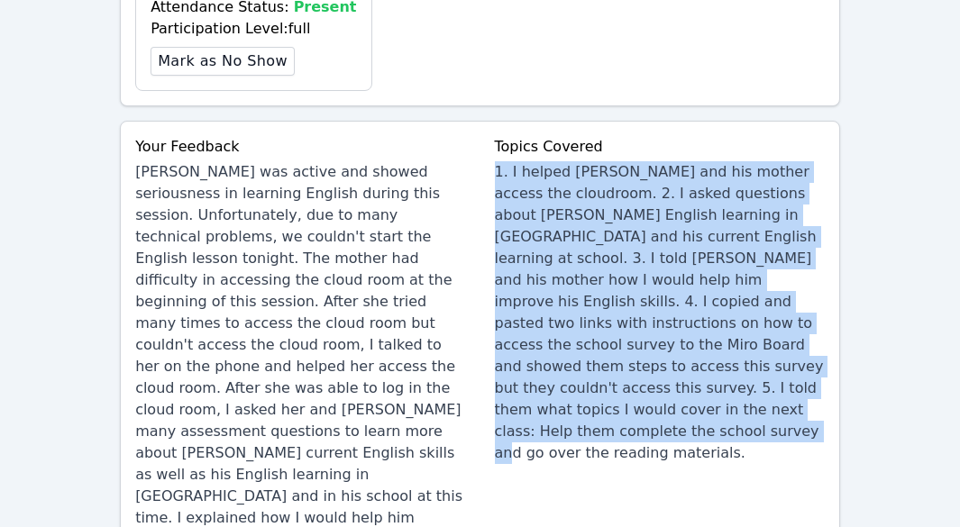
drag, startPoint x: 495, startPoint y: 148, endPoint x: 661, endPoint y: 380, distance: 285.7
click at [661, 380] on div "1. I helped Khang and his mother access the cloudroom. 2. I asked questions abo…" at bounding box center [660, 312] width 330 height 303
copy div "1. I helped Khang and his mother access the cloudroom. 2. I asked questions abo…"
click at [498, 161] on div "1. I helped Khang and his mother access the cloudroom. 2. I asked questions abo…" at bounding box center [660, 312] width 330 height 303
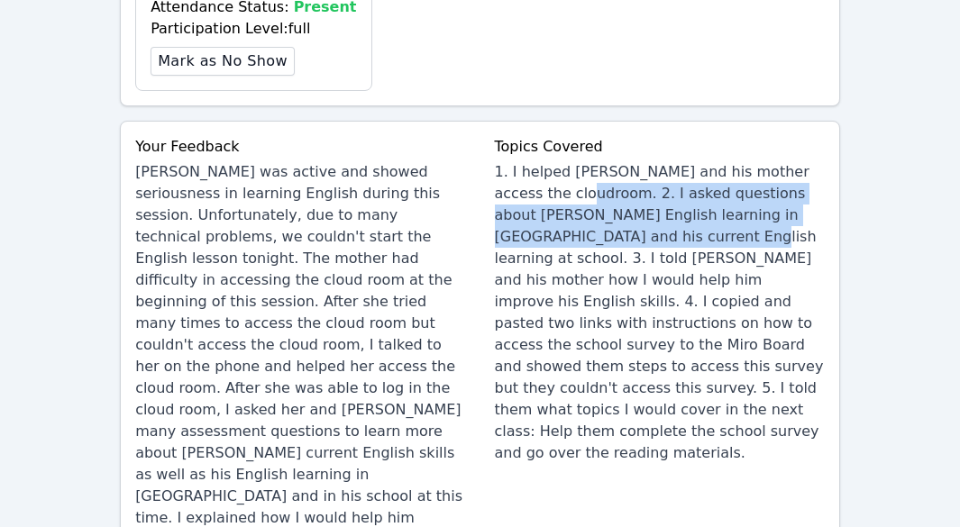
drag, startPoint x: 572, startPoint y: 169, endPoint x: 612, endPoint y: 214, distance: 60.6
click at [612, 214] on div "1. I helped Khang and his mother access the cloudroom. 2. I asked questions abo…" at bounding box center [660, 312] width 330 height 303
copy div "2. I asked questions about Khang's English learning in Vietnam and his current …"
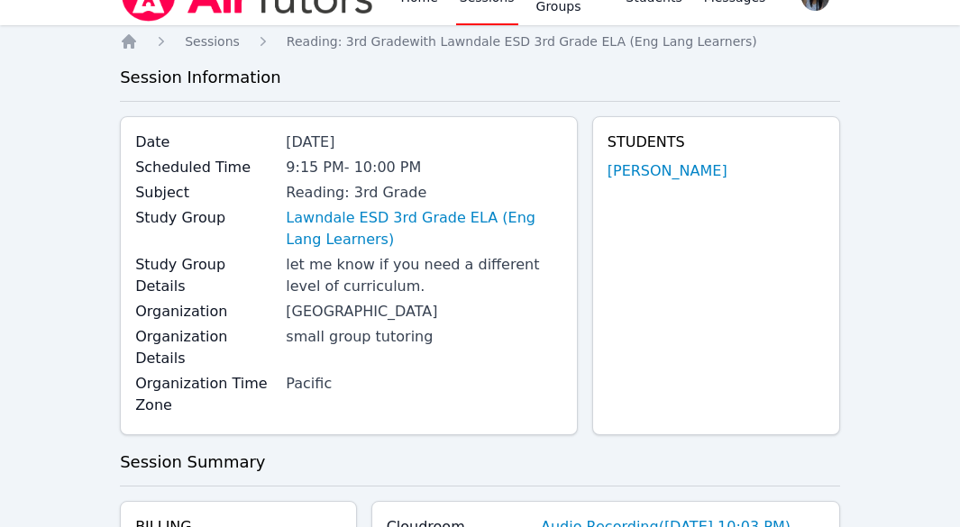
scroll to position [0, 0]
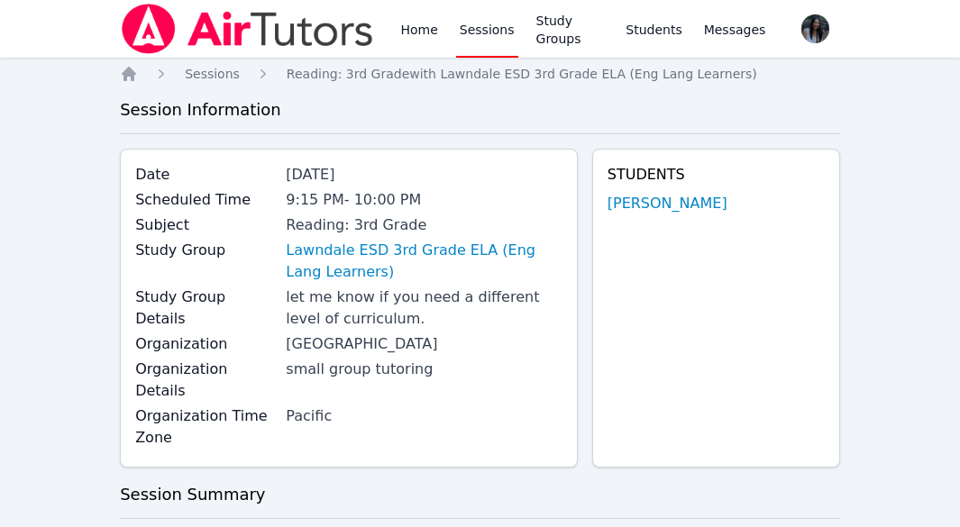
click at [488, 29] on link "Sessions" at bounding box center [487, 29] width 62 height 58
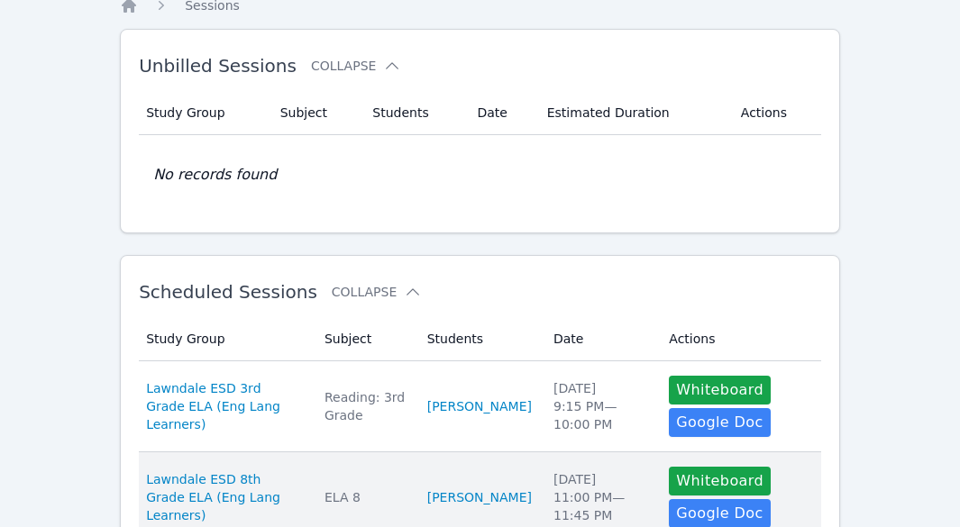
scroll to position [90, 0]
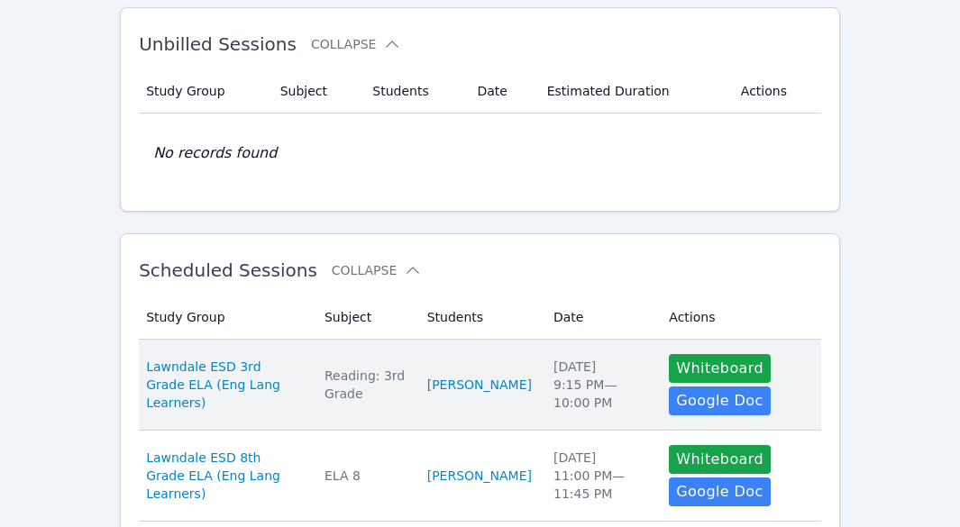
click at [370, 384] on div "Reading: 3rd Grade" at bounding box center [365, 385] width 81 height 36
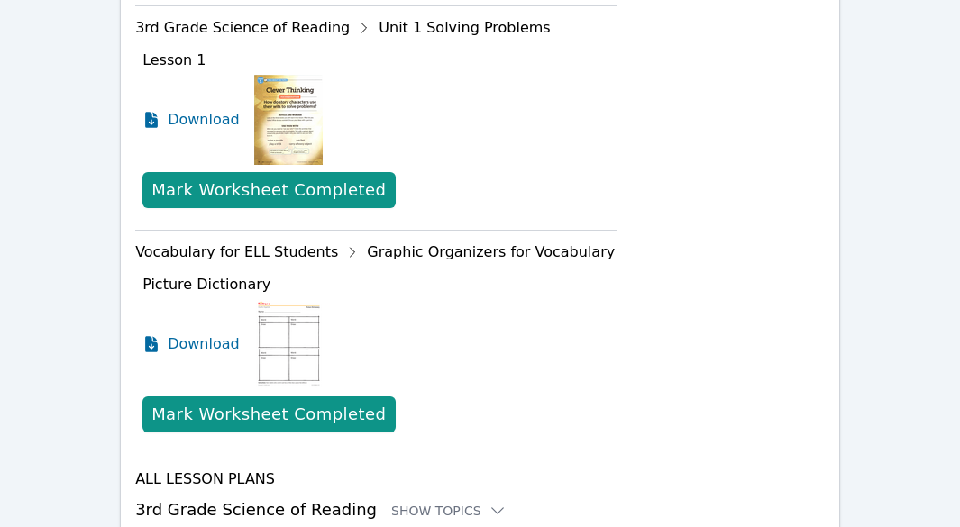
scroll to position [1280, 0]
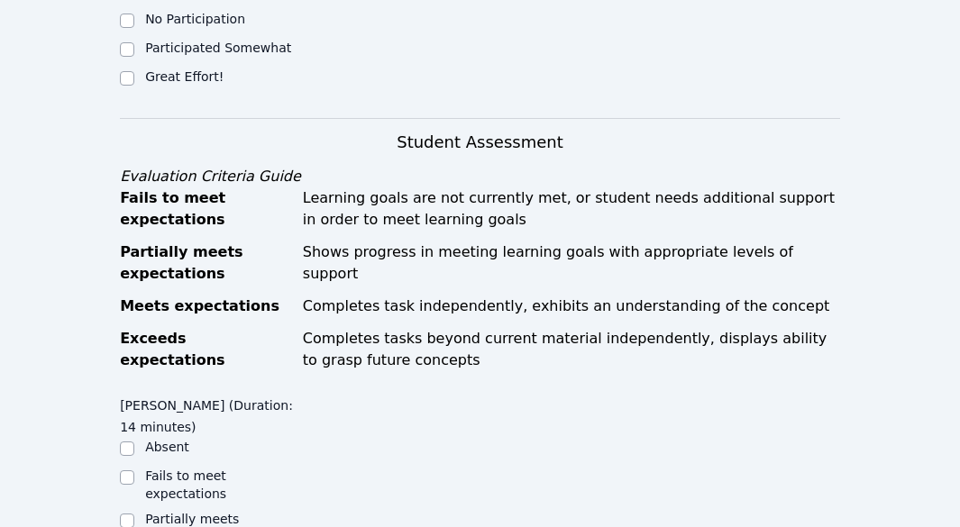
scroll to position [631, 0]
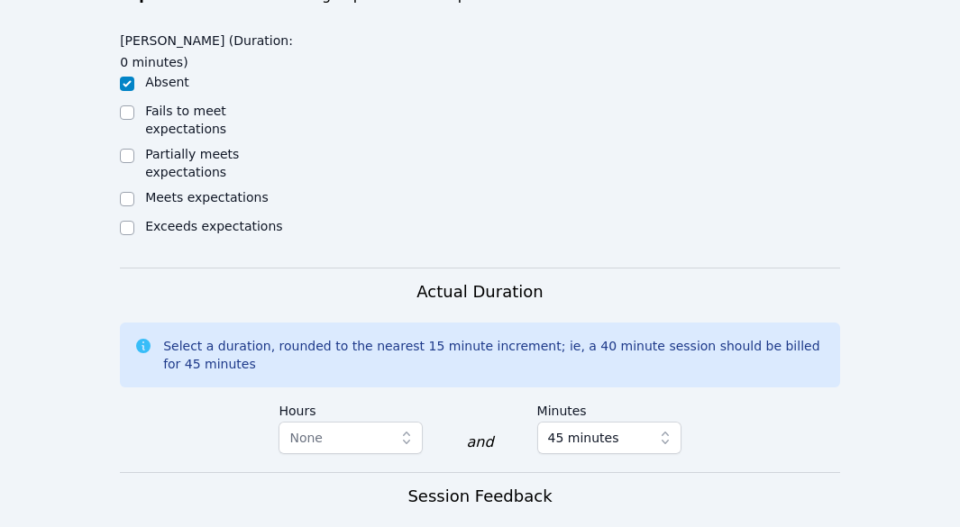
scroll to position [901, 0]
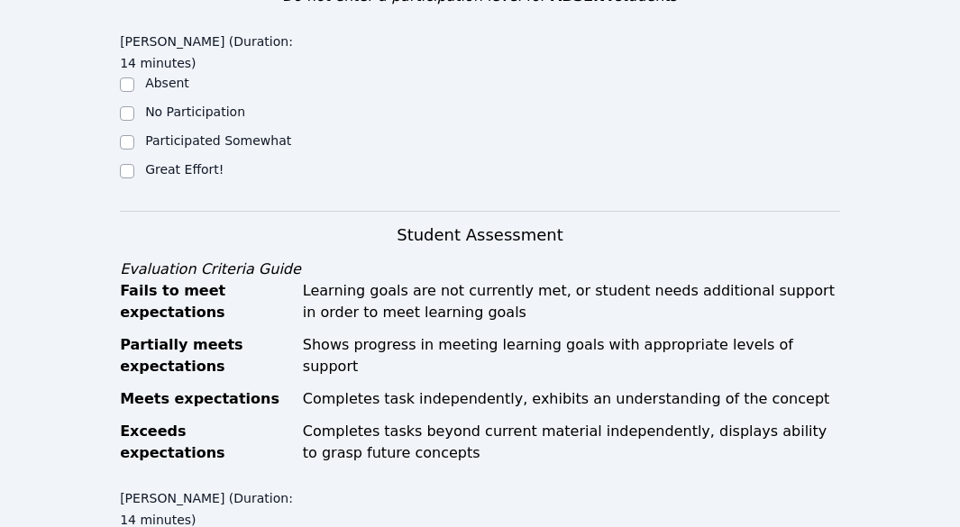
scroll to position [541, 0]
